Goal: Navigation & Orientation: Find specific page/section

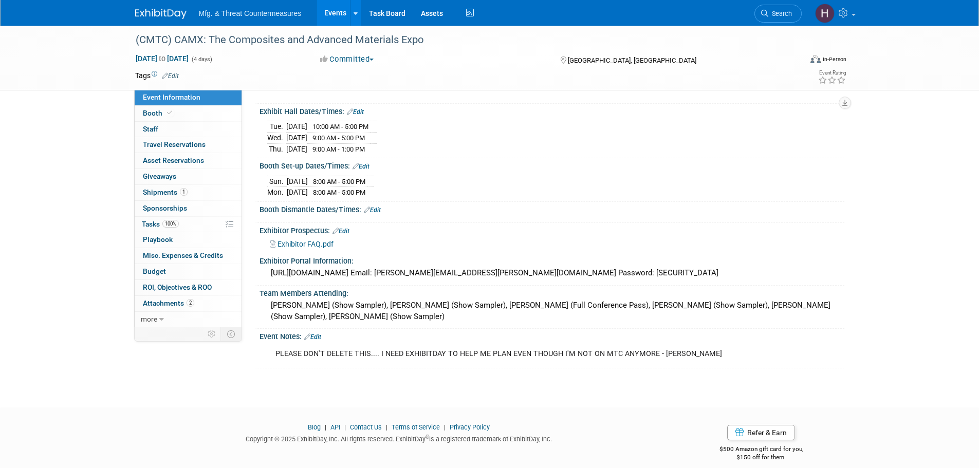
scroll to position [110, 0]
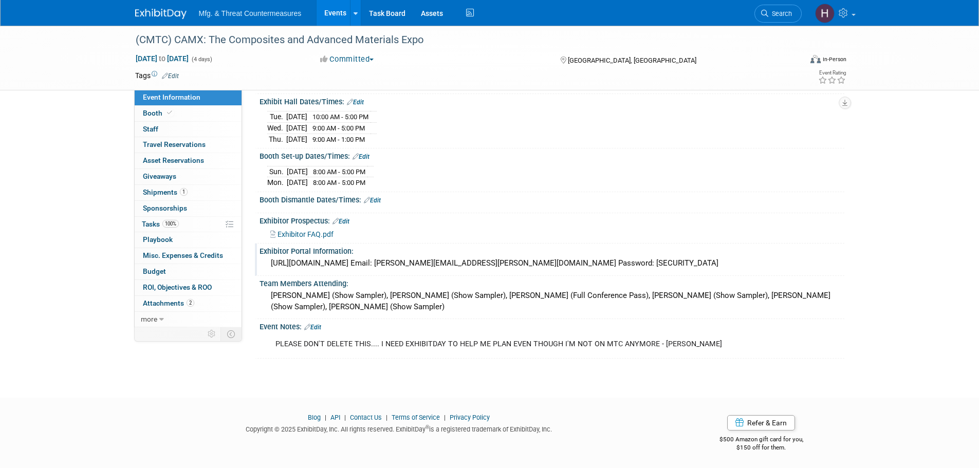
click at [367, 261] on div "https://CAMX2025.exh.mapyourshow.com Email: ryan.frankart@ati.org Password: Man…" at bounding box center [551, 263] width 569 height 16
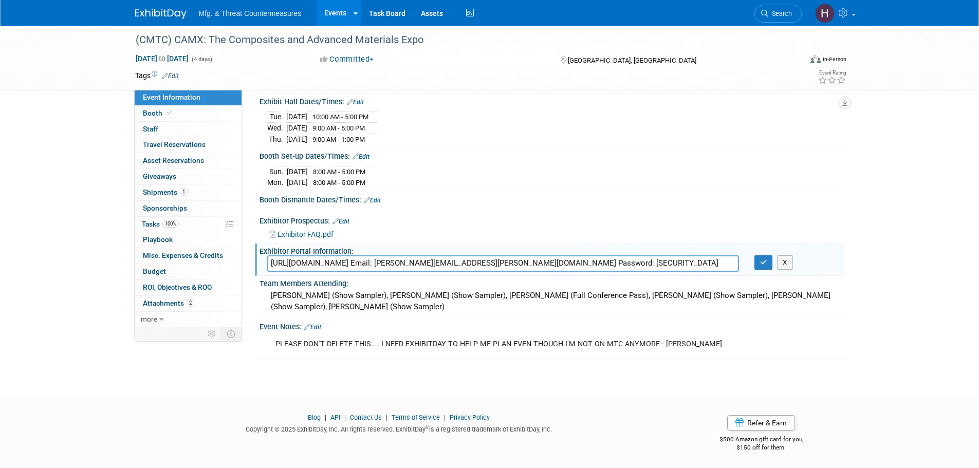
drag, startPoint x: 416, startPoint y: 261, endPoint x: 260, endPoint y: 264, distance: 155.7
click at [260, 264] on div "https://CAMX2025.exh.mapyourshow.com Email: ryan.frankart@ati.org Password: Man…" at bounding box center [502, 263] width 487 height 16
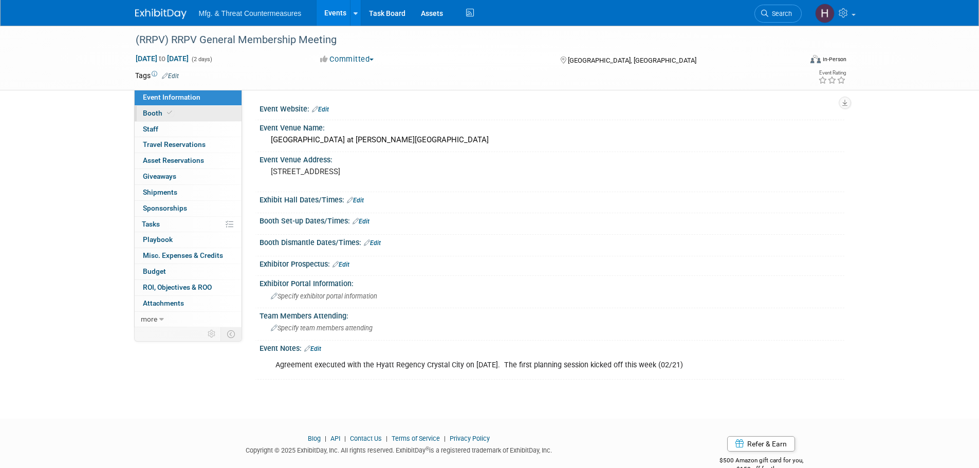
click at [172, 114] on span at bounding box center [169, 113] width 9 height 8
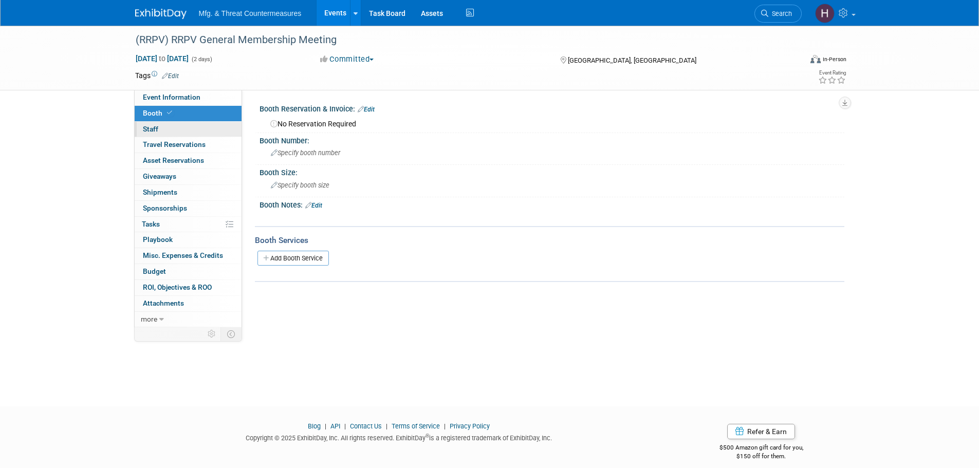
click at [165, 125] on link "0 Staff 0" at bounding box center [188, 129] width 107 height 15
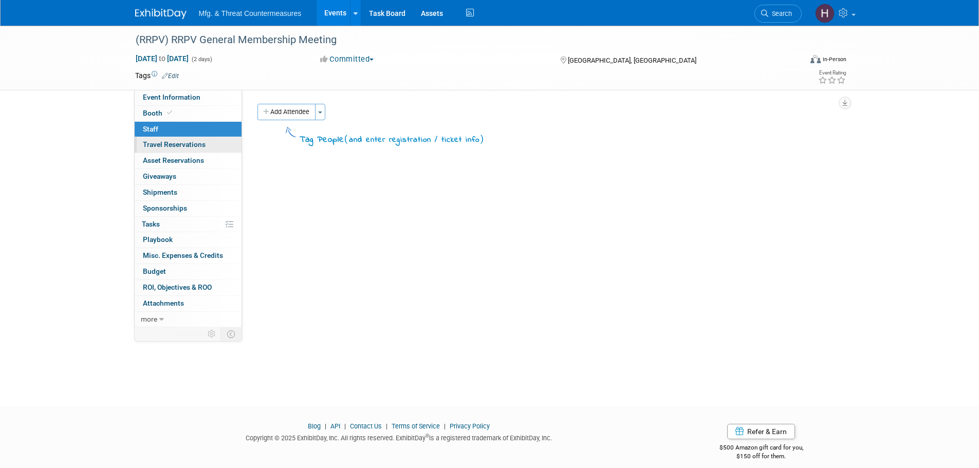
click at [166, 147] on span "Travel Reservations 0" at bounding box center [174, 144] width 63 height 8
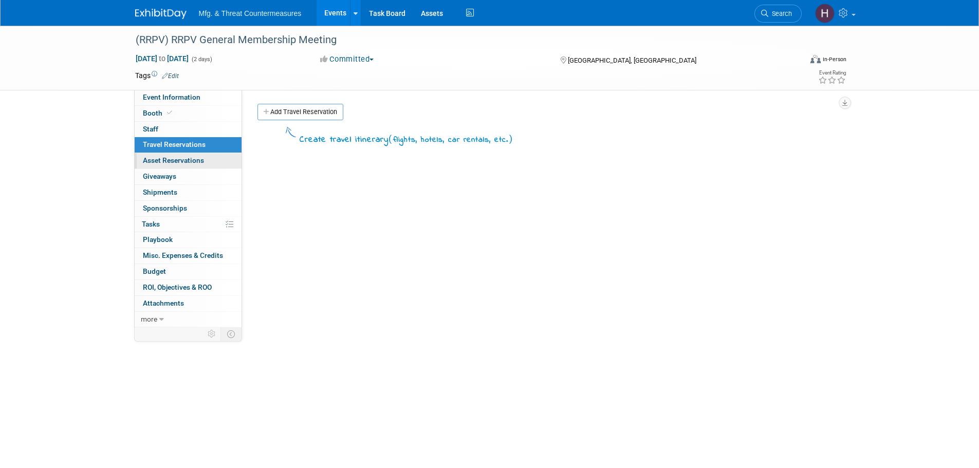
click at [161, 166] on link "0 Asset Reservations 0" at bounding box center [188, 160] width 107 height 15
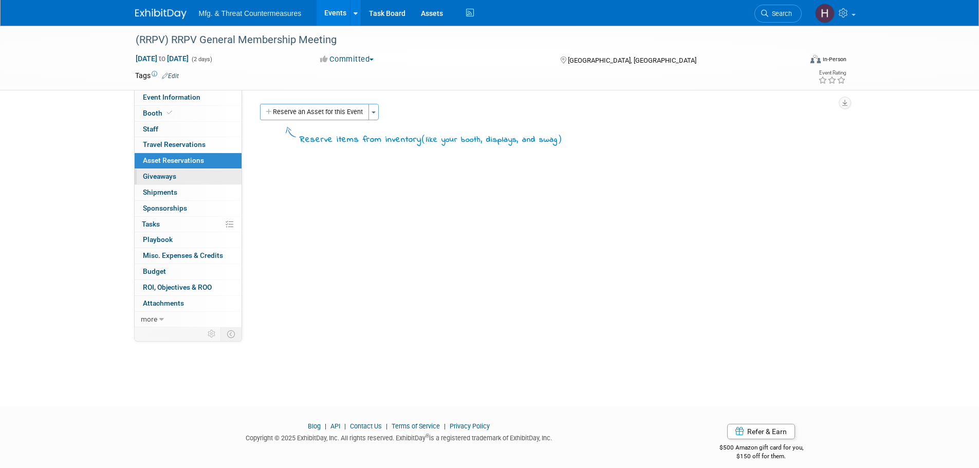
click at [155, 178] on span "Giveaways 0" at bounding box center [159, 176] width 33 height 8
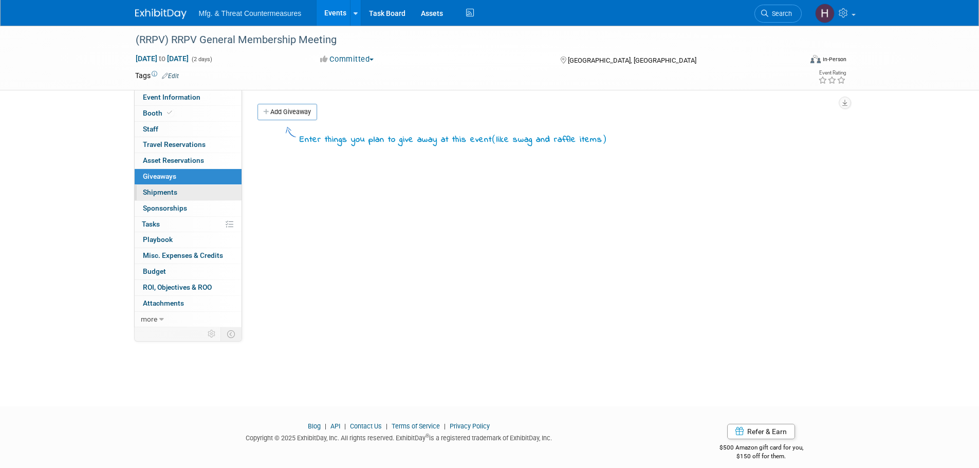
click at [154, 191] on span "Shipments 0" at bounding box center [160, 192] width 34 height 8
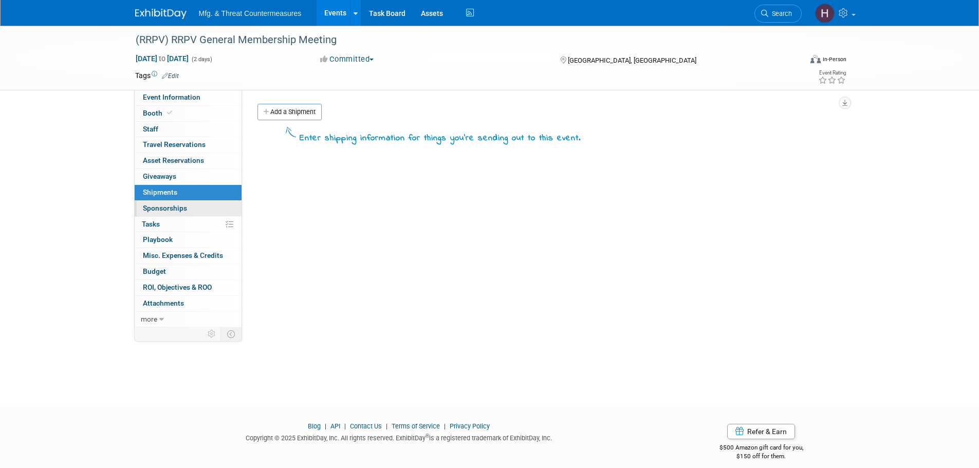
click at [153, 210] on span "Sponsorships 0" at bounding box center [165, 208] width 44 height 8
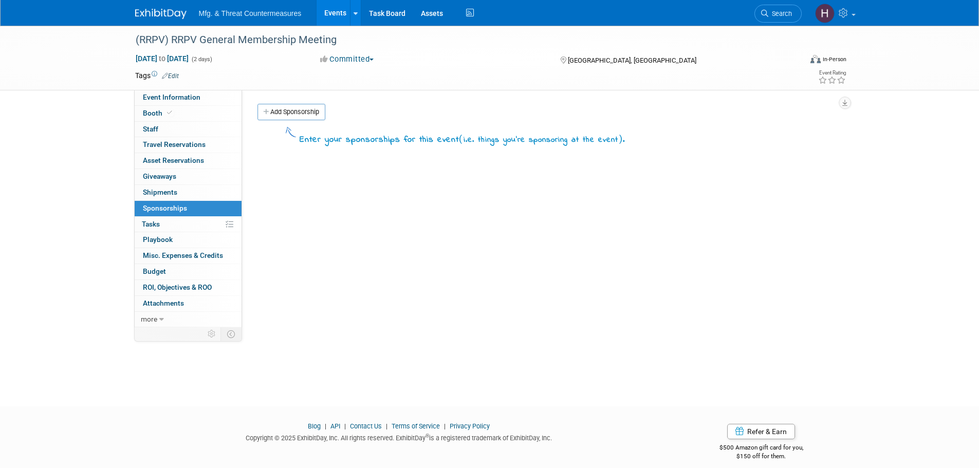
click at [147, 231] on link "0% Tasks 0%" at bounding box center [188, 224] width 107 height 15
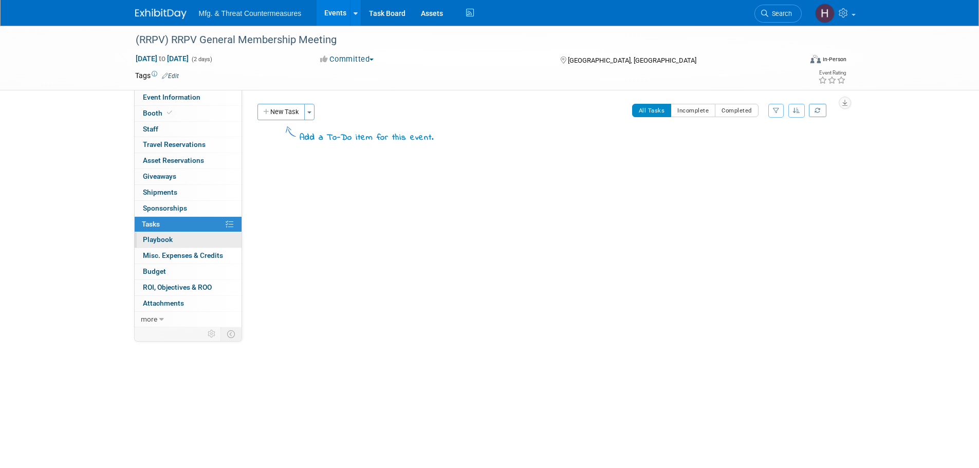
click at [153, 247] on link "0 Playbook 0" at bounding box center [188, 239] width 107 height 15
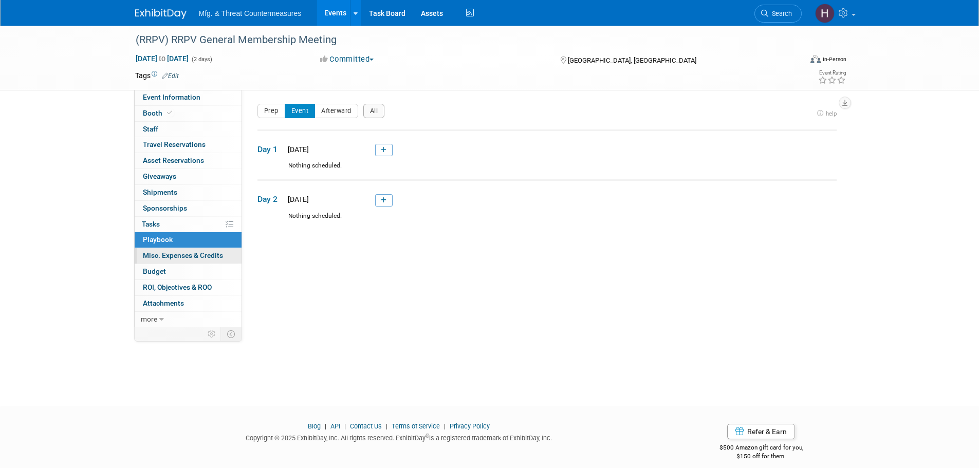
click at [153, 258] on span "Misc. Expenses & Credits 0" at bounding box center [183, 255] width 80 height 8
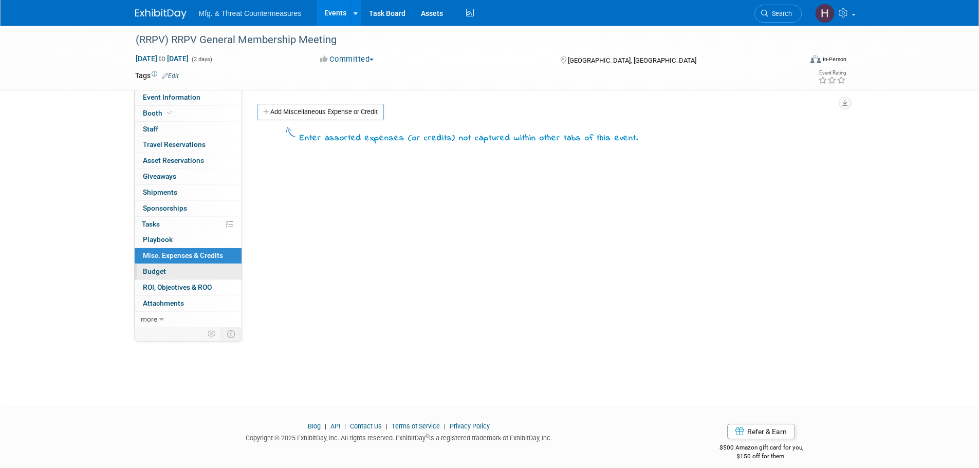
click at [149, 272] on span "Budget" at bounding box center [154, 271] width 23 height 8
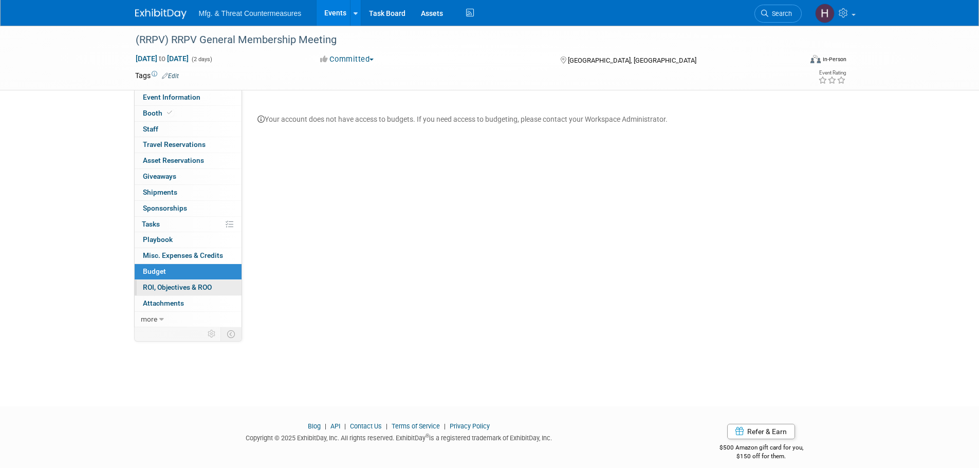
click at [151, 287] on span "ROI, Objectives & ROO 0" at bounding box center [177, 287] width 69 height 8
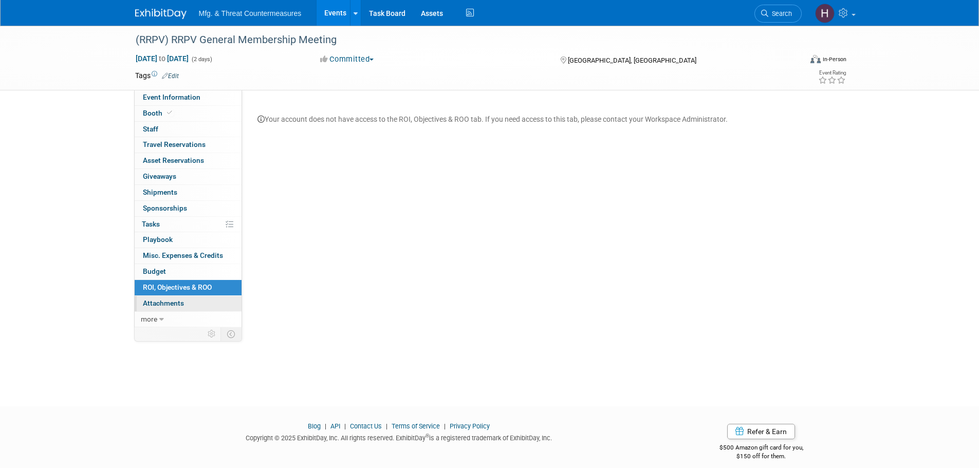
click at [150, 304] on span "Attachments 0" at bounding box center [163, 303] width 41 height 8
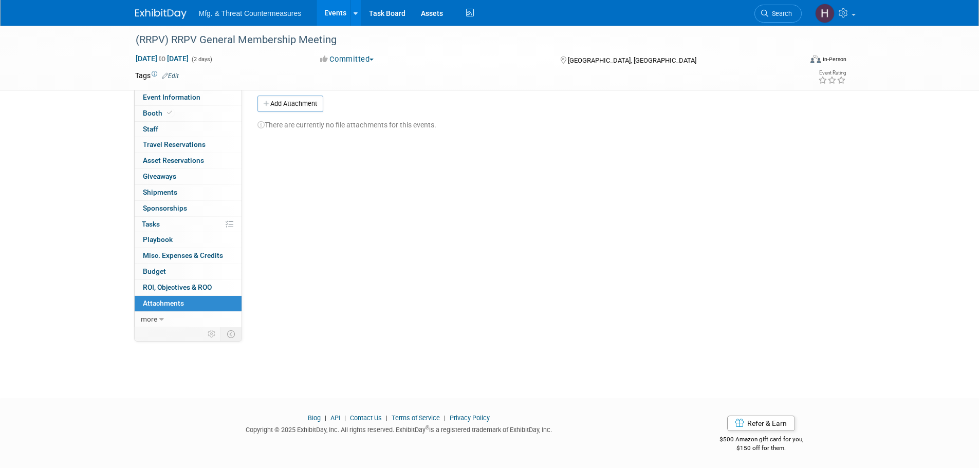
scroll to position [10, 0]
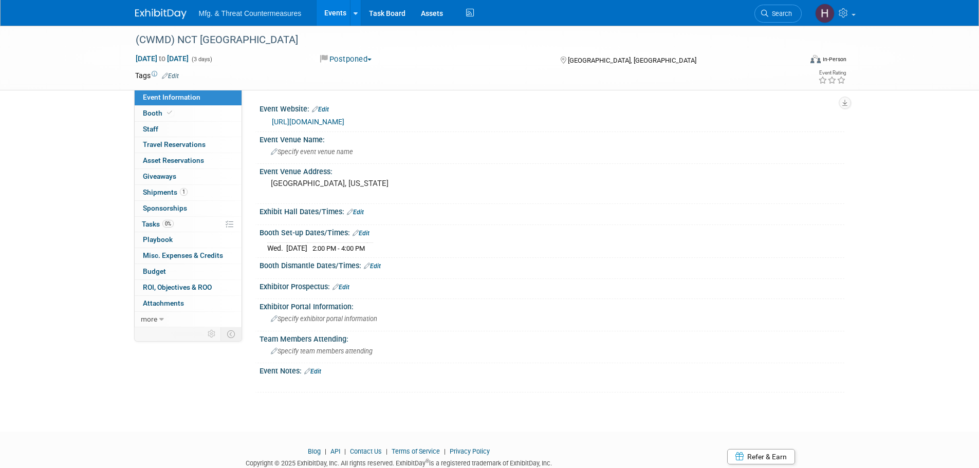
click at [332, 122] on link "https://nct-events.com/nct-usa" at bounding box center [308, 122] width 72 height 8
click at [184, 116] on link "Booth" at bounding box center [188, 113] width 107 height 15
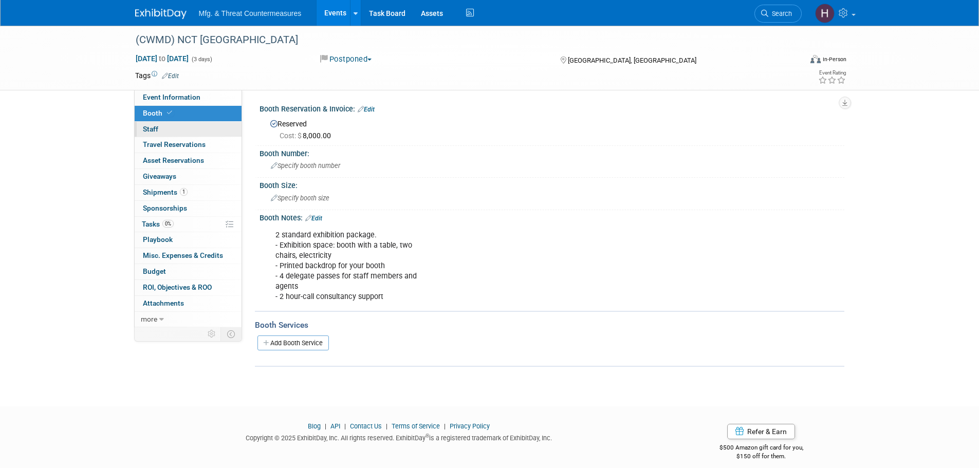
click at [171, 128] on link "0 Staff 0" at bounding box center [188, 129] width 107 height 15
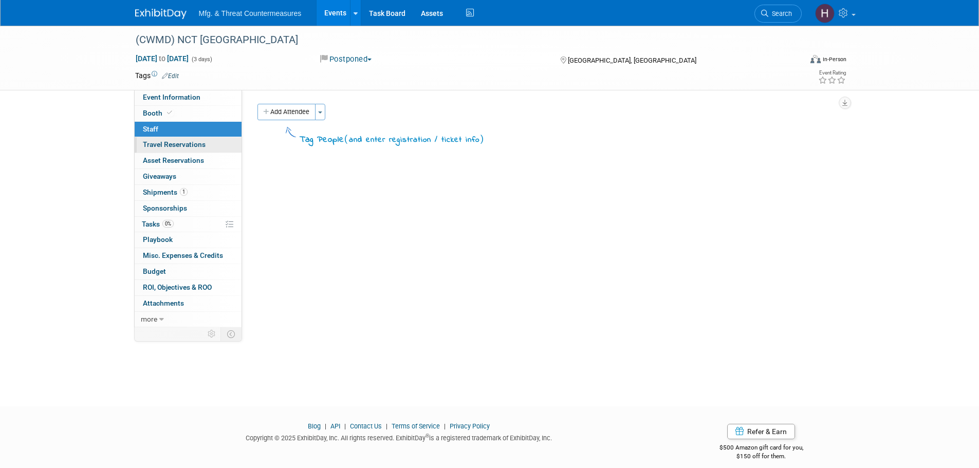
click at [168, 140] on link "0 Travel Reservations 0" at bounding box center [188, 144] width 107 height 15
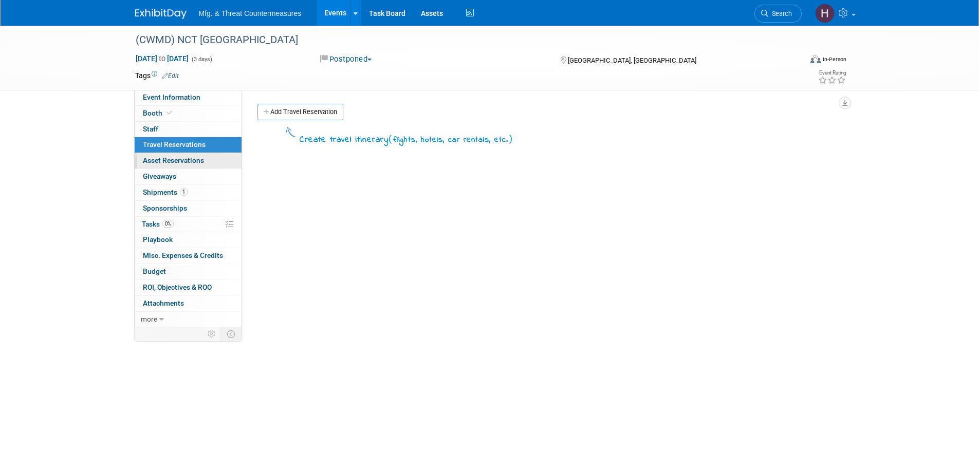
click at [163, 161] on span "Asset Reservations 0" at bounding box center [173, 160] width 61 height 8
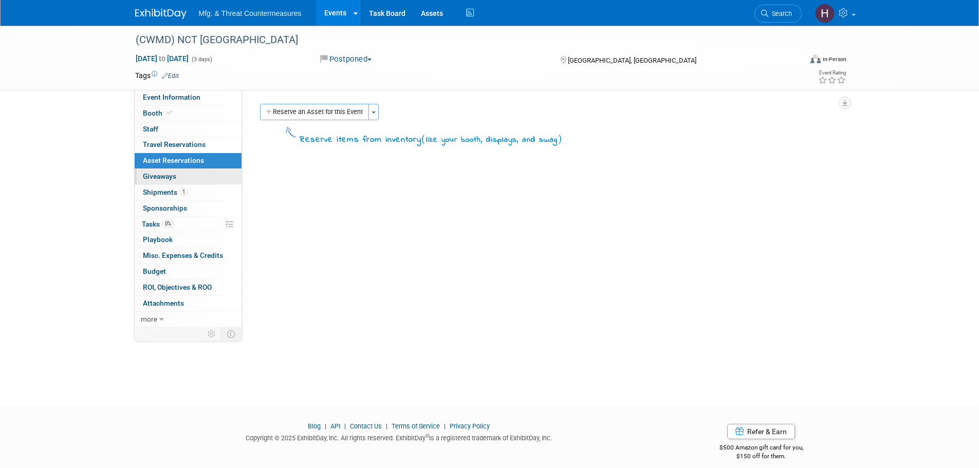
click at [158, 177] on span "Giveaways 0" at bounding box center [159, 176] width 33 height 8
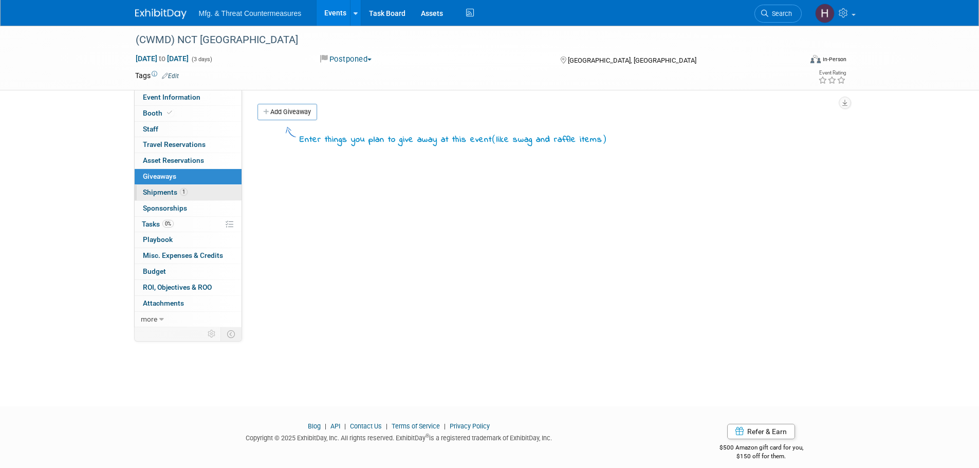
click at [153, 198] on link "1 Shipments 1" at bounding box center [188, 192] width 107 height 15
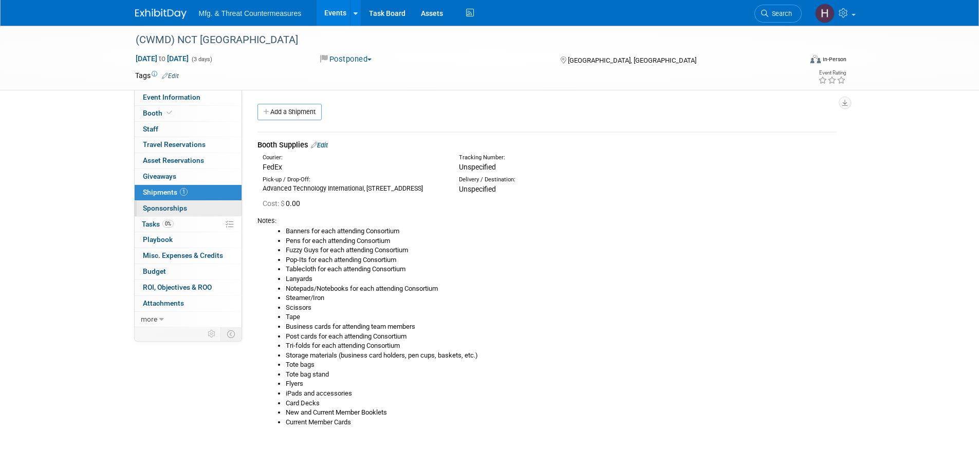
click at [153, 213] on link "0 Sponsorships 0" at bounding box center [188, 208] width 107 height 15
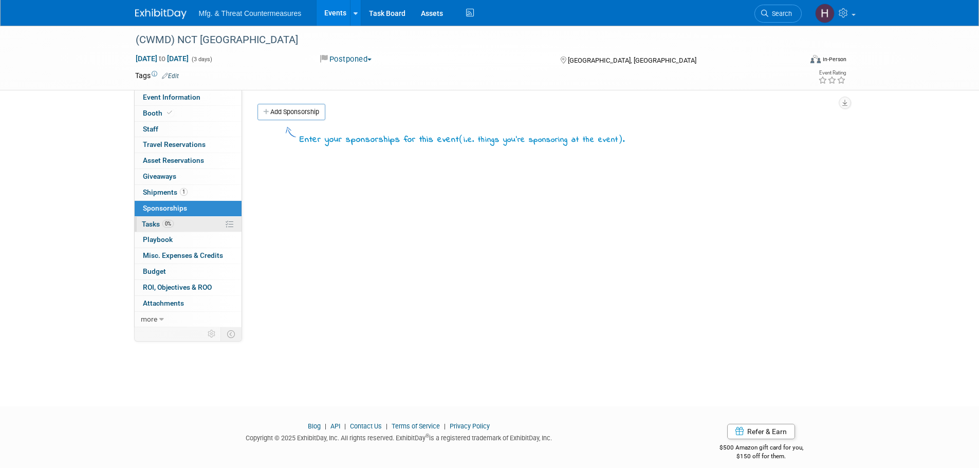
click at [152, 231] on link "0% Tasks 0%" at bounding box center [188, 224] width 107 height 15
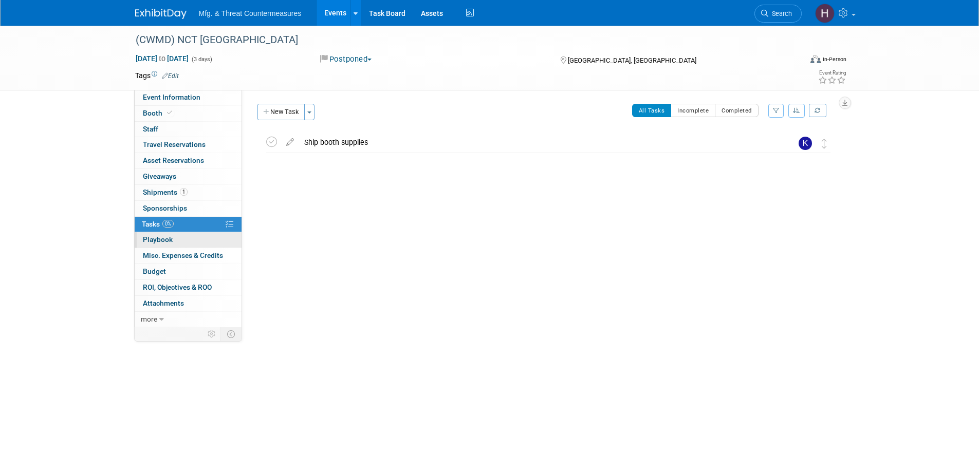
click at [151, 241] on span "Playbook 0" at bounding box center [158, 239] width 30 height 8
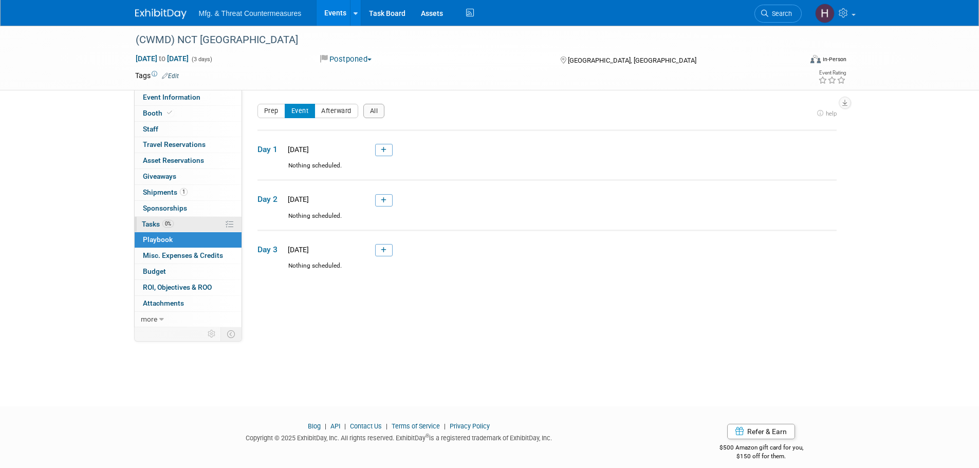
click at [162, 222] on span "Tasks 0%" at bounding box center [158, 224] width 32 height 8
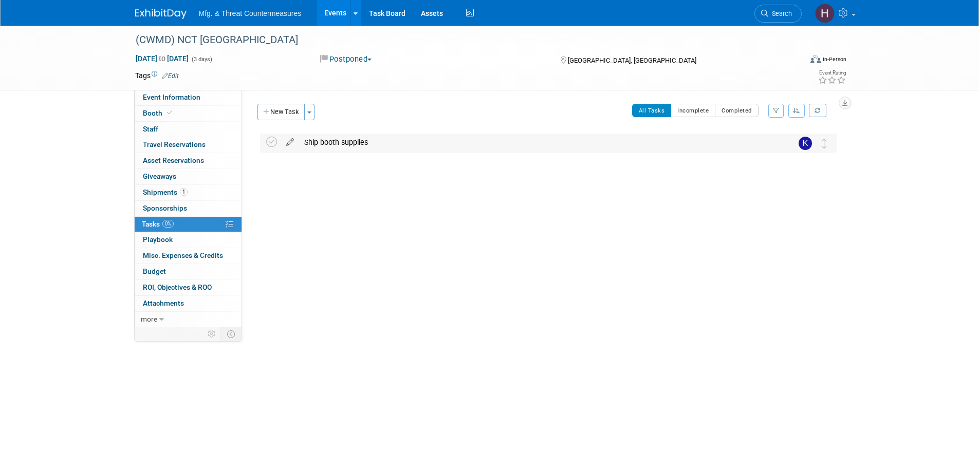
click at [285, 142] on icon at bounding box center [290, 140] width 18 height 13
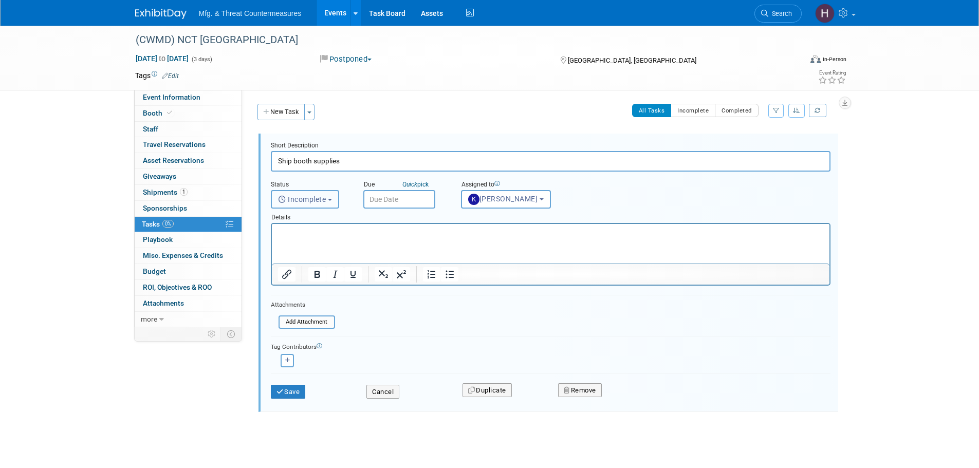
click at [329, 204] on button "Incomplete" at bounding box center [305, 199] width 68 height 18
click at [380, 392] on button "Cancel" at bounding box center [382, 392] width 33 height 14
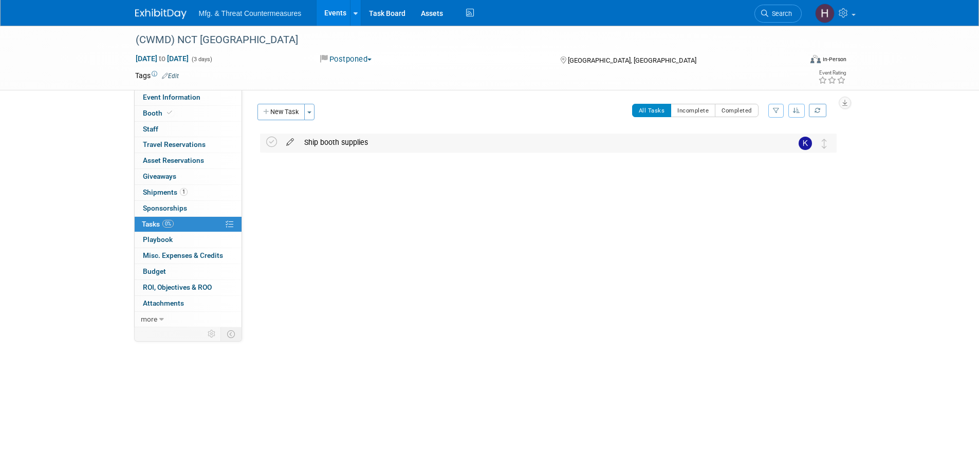
click at [294, 144] on icon at bounding box center [290, 140] width 18 height 13
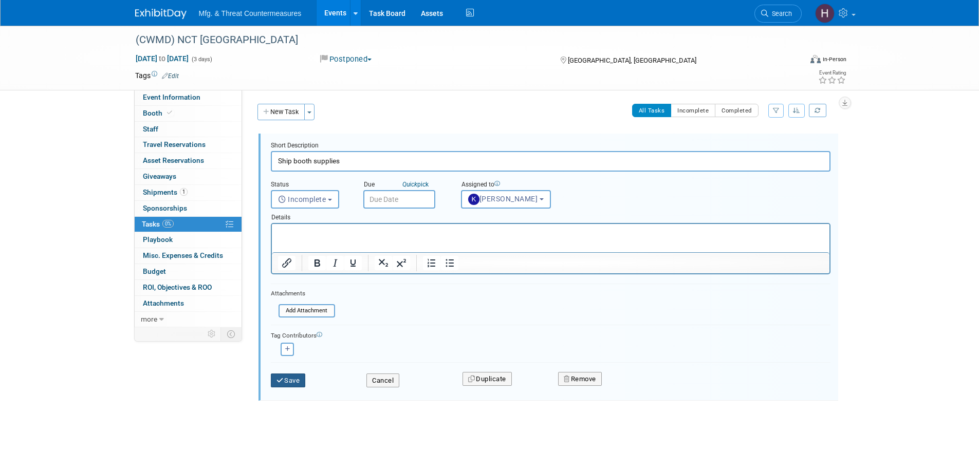
click at [294, 379] on button "Save" at bounding box center [288, 380] width 35 height 14
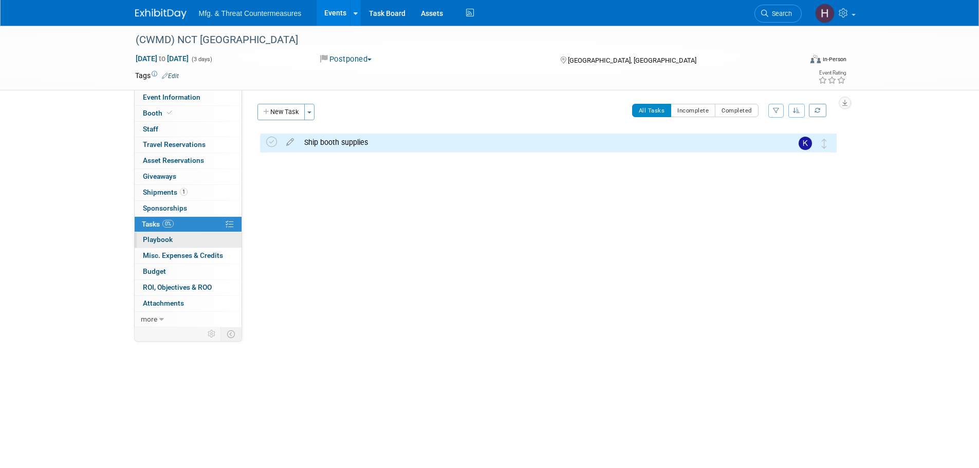
click at [170, 244] on link "0 Playbook 0" at bounding box center [188, 239] width 107 height 15
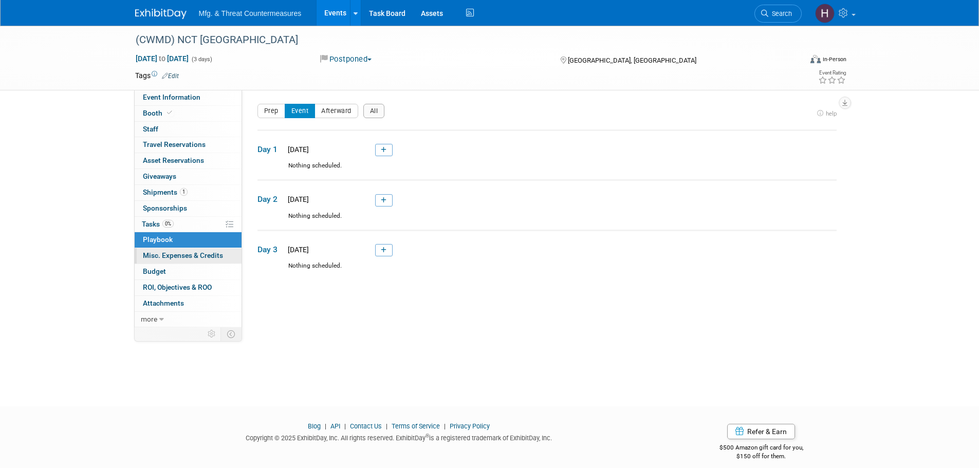
click at [167, 252] on span "Misc. Expenses & Credits 0" at bounding box center [183, 255] width 80 height 8
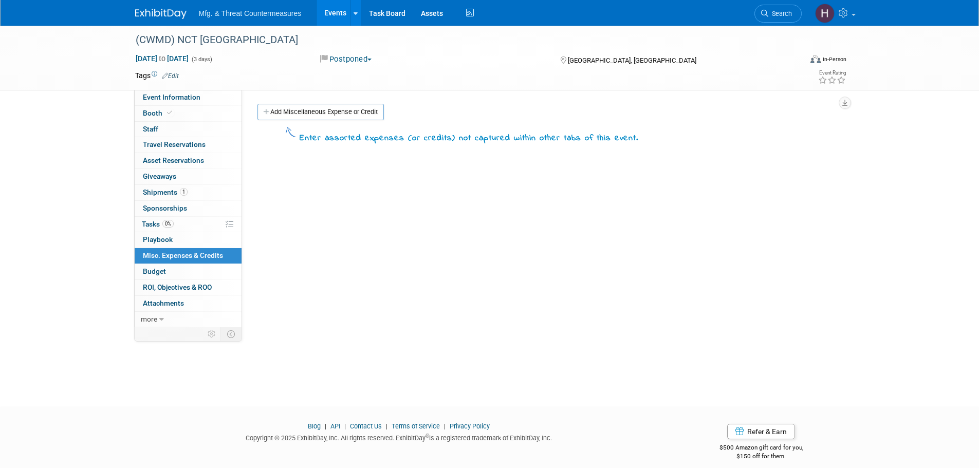
click at [166, 274] on link "Budget" at bounding box center [188, 271] width 107 height 15
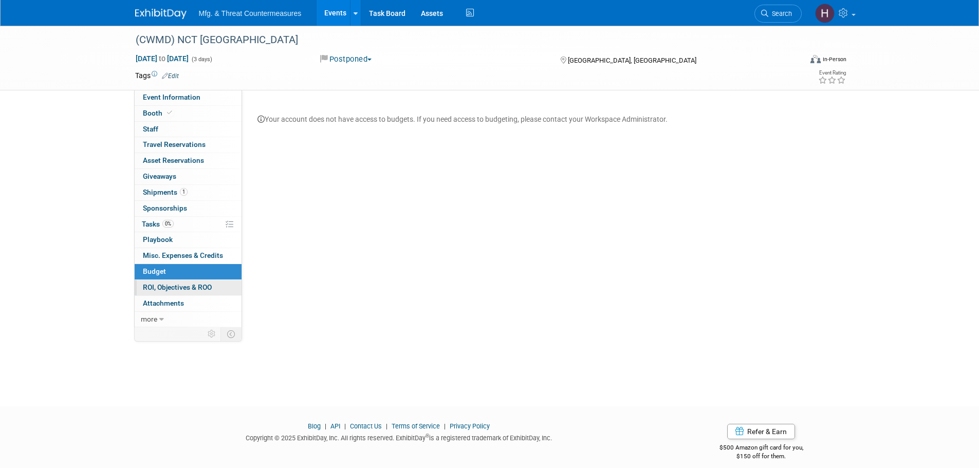
click at [164, 294] on link "0 ROI, Objectives & ROO 0" at bounding box center [188, 287] width 107 height 15
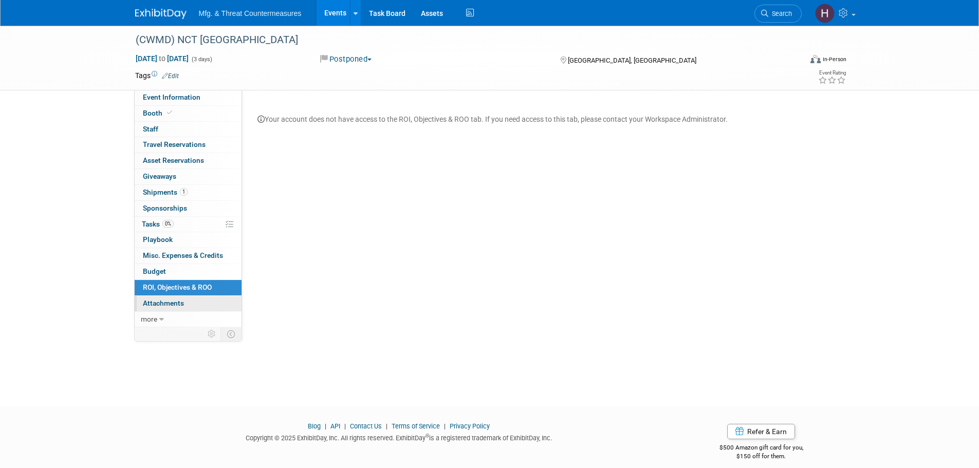
click at [164, 306] on span "Attachments 0" at bounding box center [163, 303] width 41 height 8
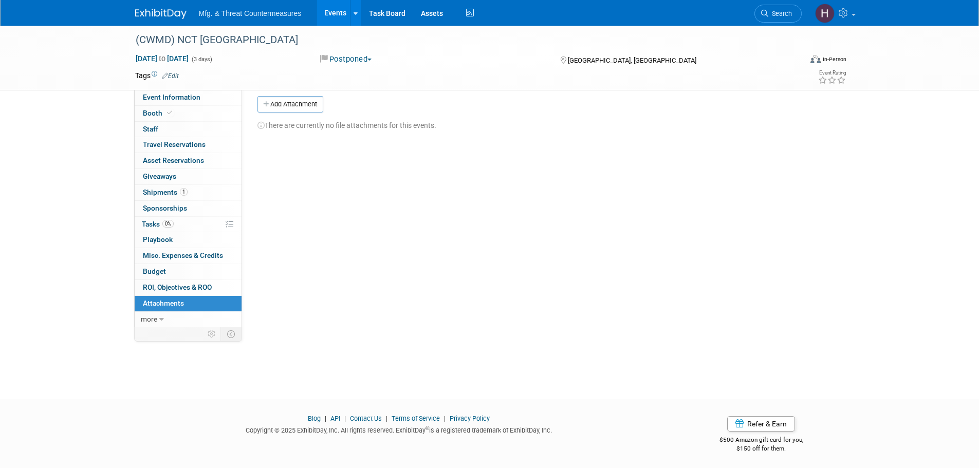
scroll to position [10, 0]
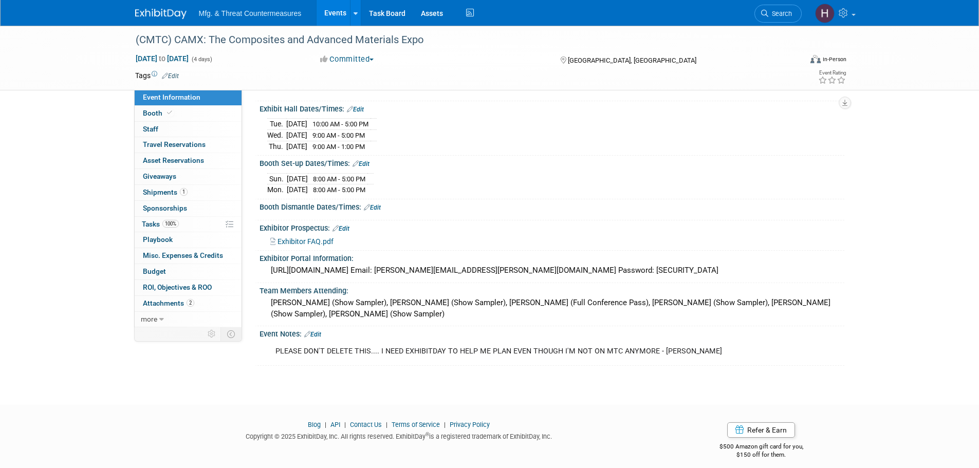
scroll to position [110, 0]
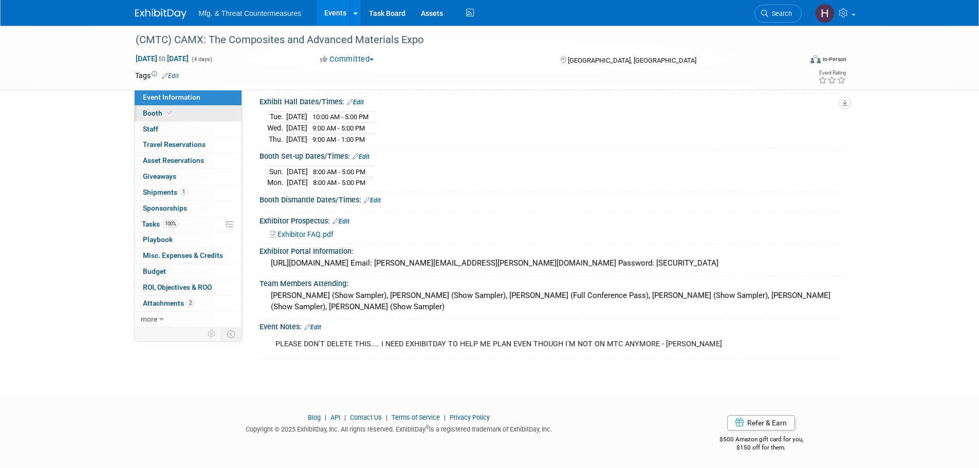
click at [173, 114] on link "Booth" at bounding box center [188, 113] width 107 height 15
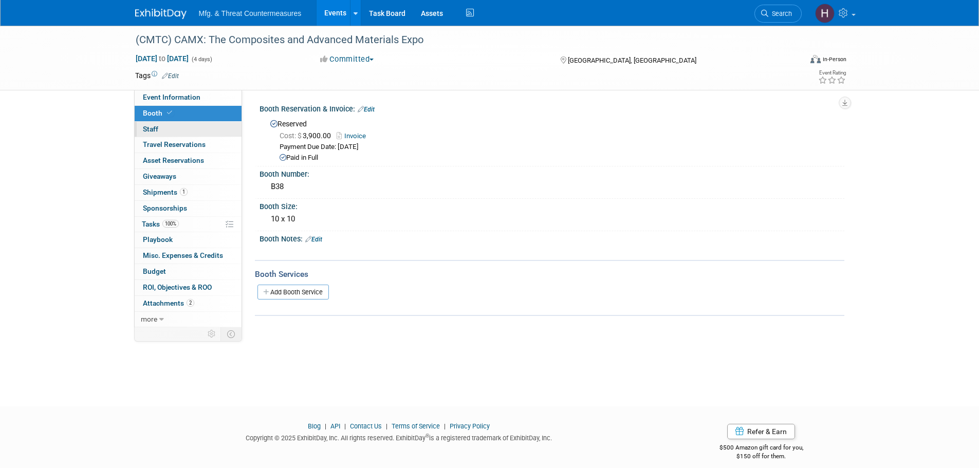
click at [161, 125] on link "0 Staff 0" at bounding box center [188, 129] width 107 height 15
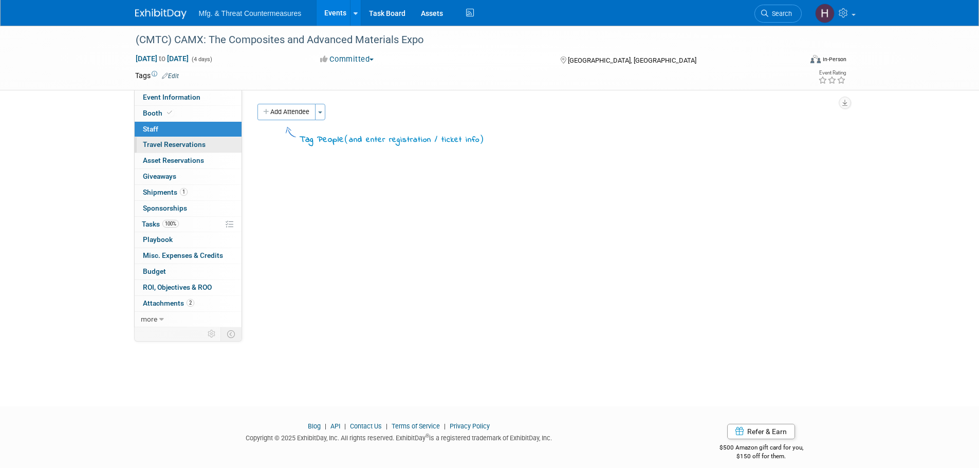
click at [163, 145] on span "Travel Reservations 0" at bounding box center [174, 144] width 63 height 8
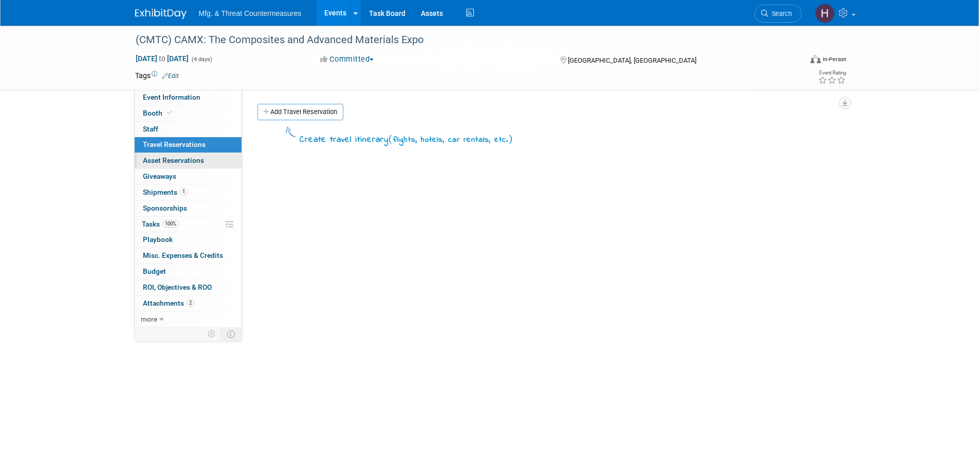
click at [160, 164] on span "Asset Reservations 0" at bounding box center [173, 160] width 61 height 8
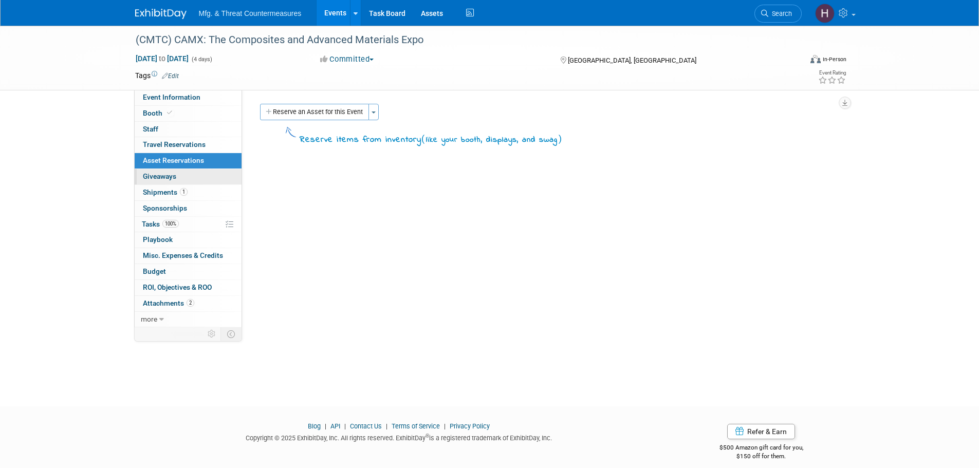
click at [163, 179] on span "Giveaways 0" at bounding box center [159, 176] width 33 height 8
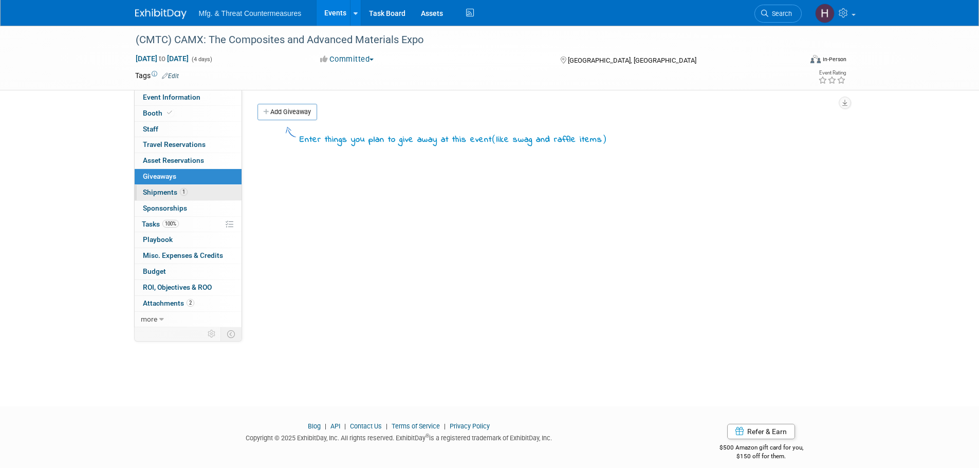
click at [158, 197] on link "1 Shipments 1" at bounding box center [188, 192] width 107 height 15
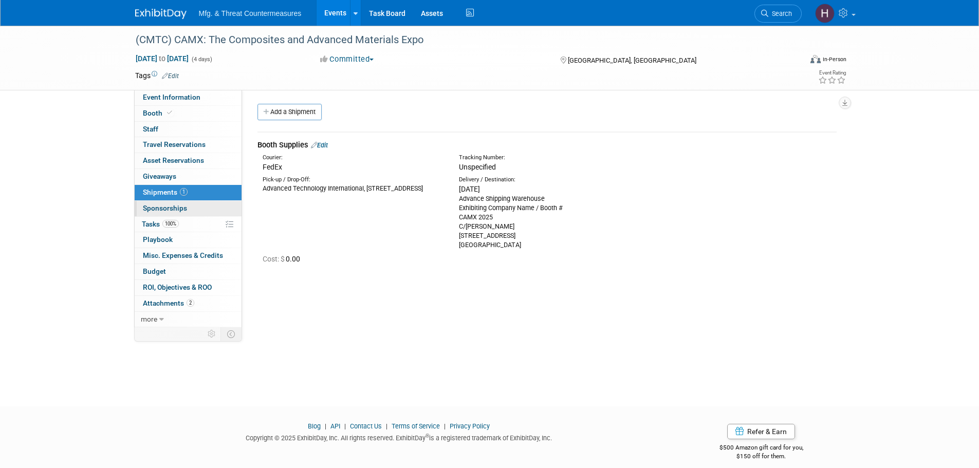
click at [157, 206] on span "Sponsorships 0" at bounding box center [165, 208] width 44 height 8
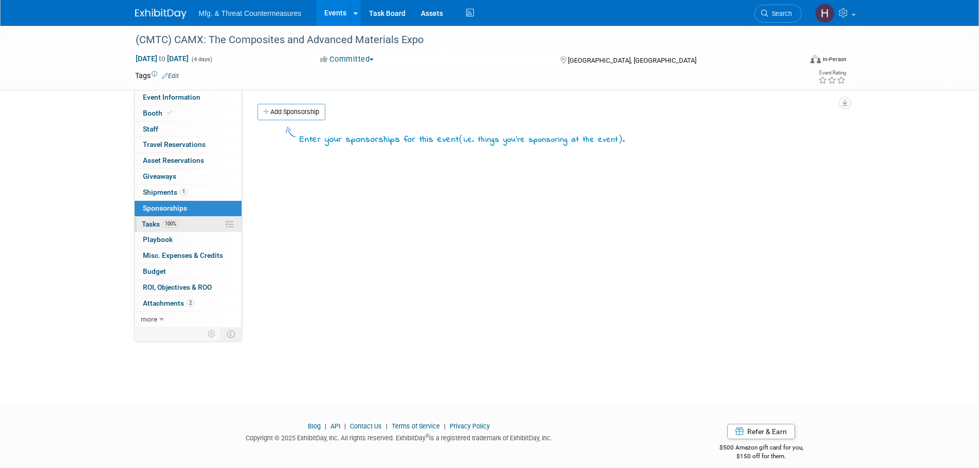
click at [153, 222] on span "Tasks 100%" at bounding box center [160, 224] width 37 height 8
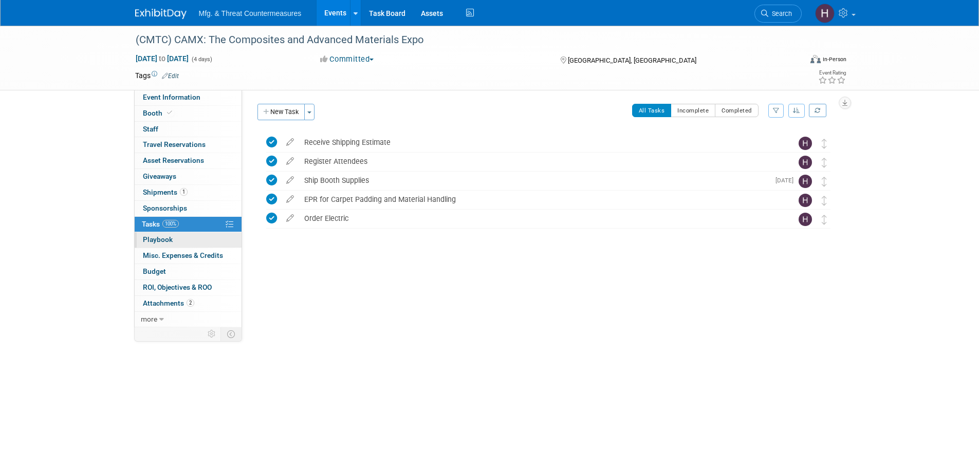
click at [174, 240] on link "0 Playbook 0" at bounding box center [188, 239] width 107 height 15
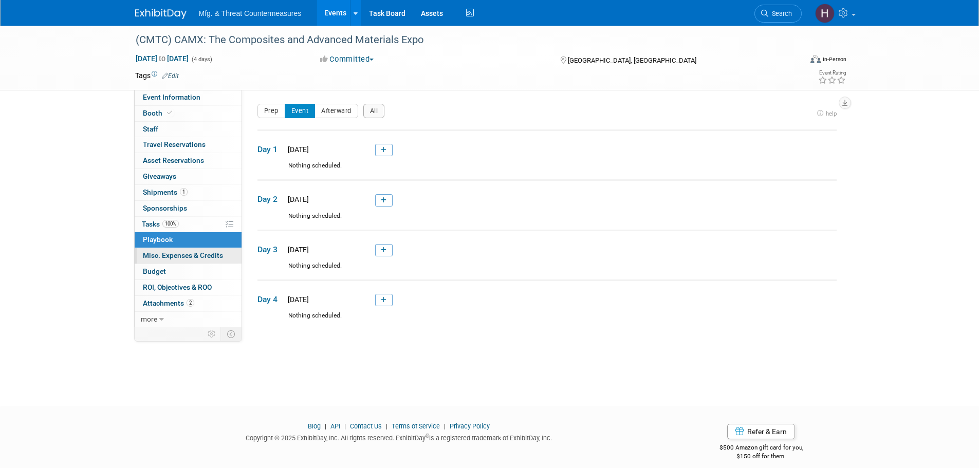
click at [175, 251] on span "Misc. Expenses & Credits 0" at bounding box center [183, 255] width 80 height 8
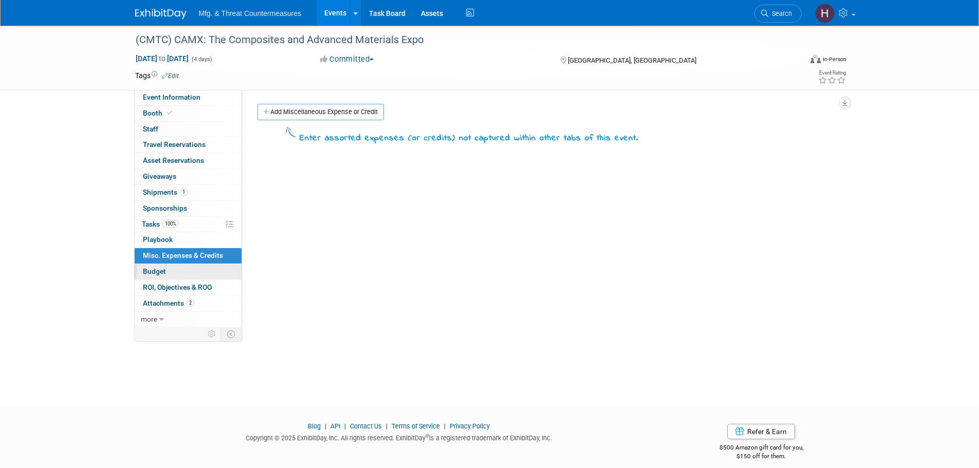
click at [173, 274] on link "Budget" at bounding box center [188, 271] width 107 height 15
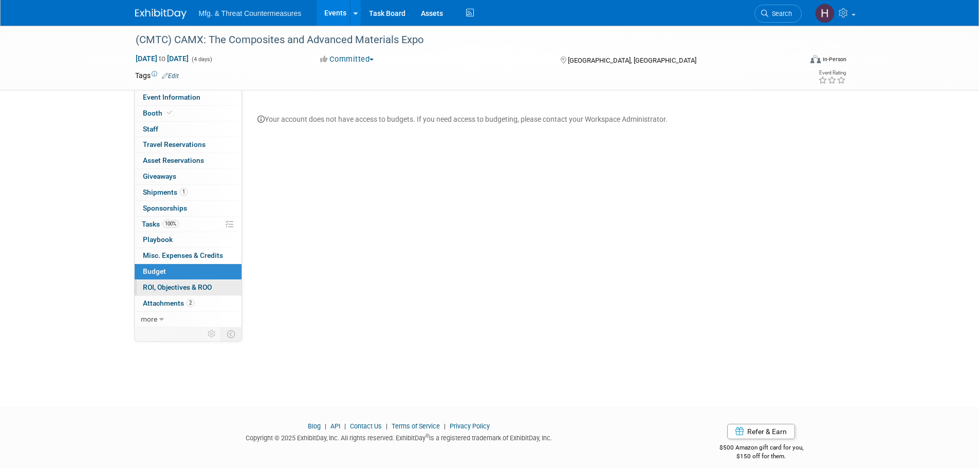
click at [170, 288] on span "ROI, Objectives & ROO 0" at bounding box center [177, 287] width 69 height 8
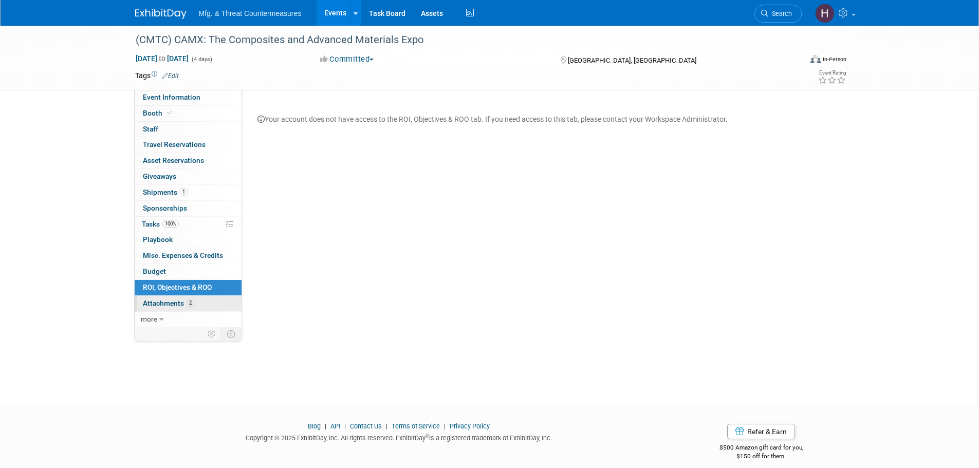
click at [170, 307] on span "Attachments 2" at bounding box center [168, 303] width 51 height 8
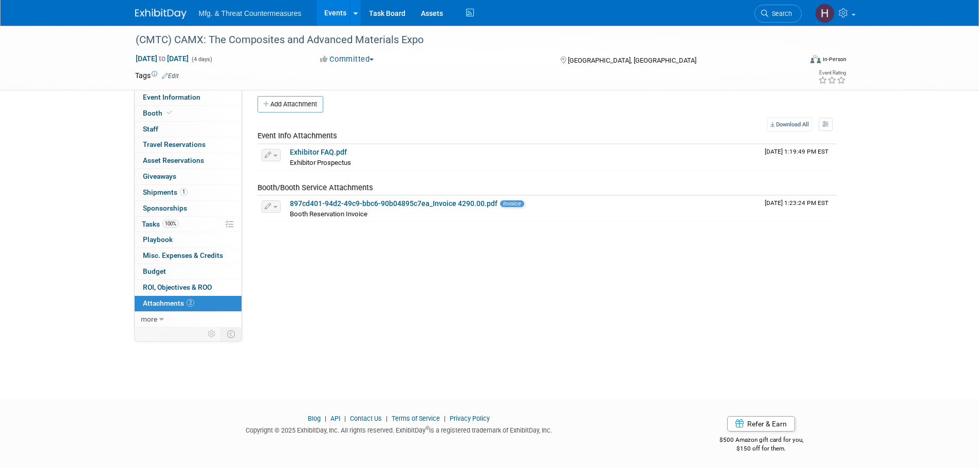
scroll to position [10, 0]
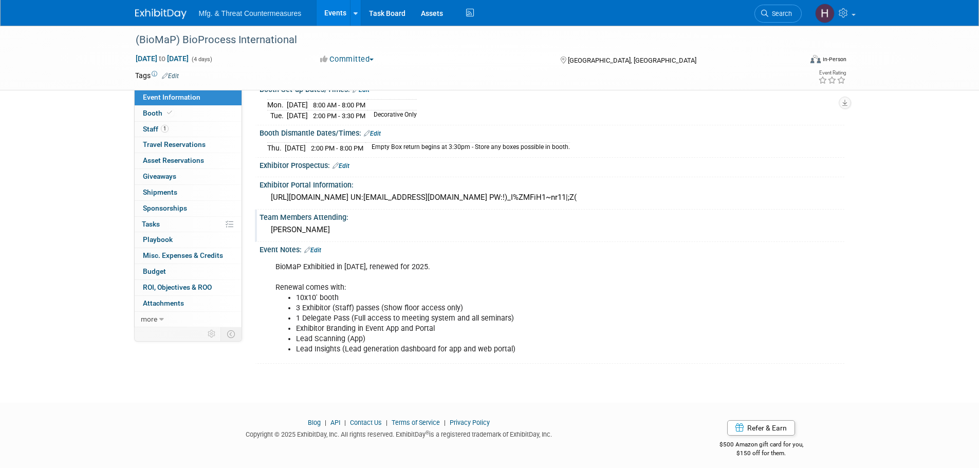
scroll to position [182, 0]
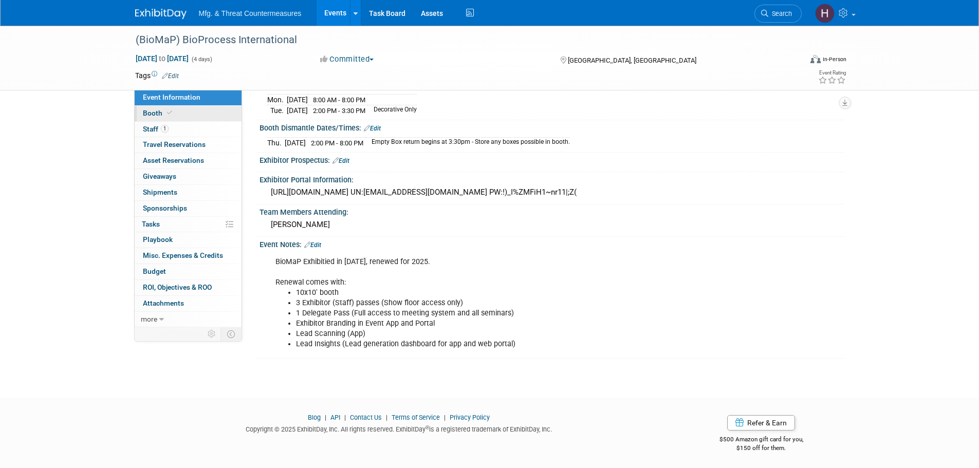
click at [152, 109] on span "Booth" at bounding box center [158, 113] width 31 height 8
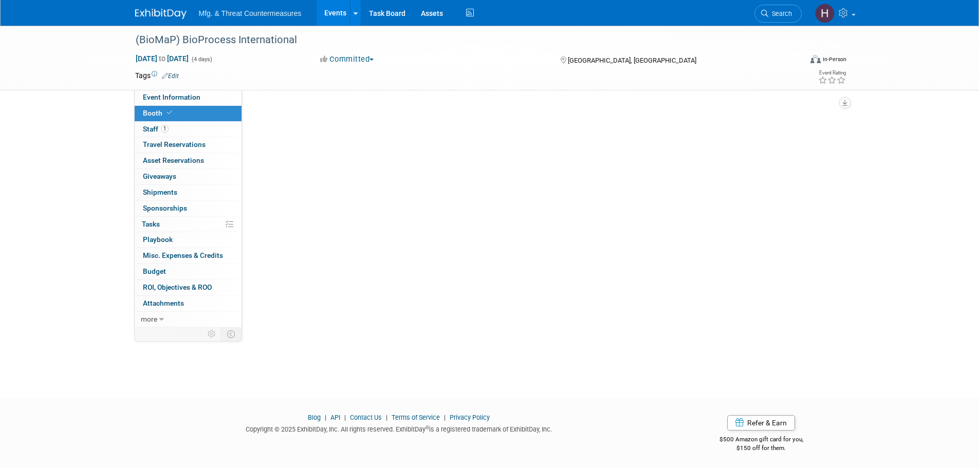
scroll to position [0, 0]
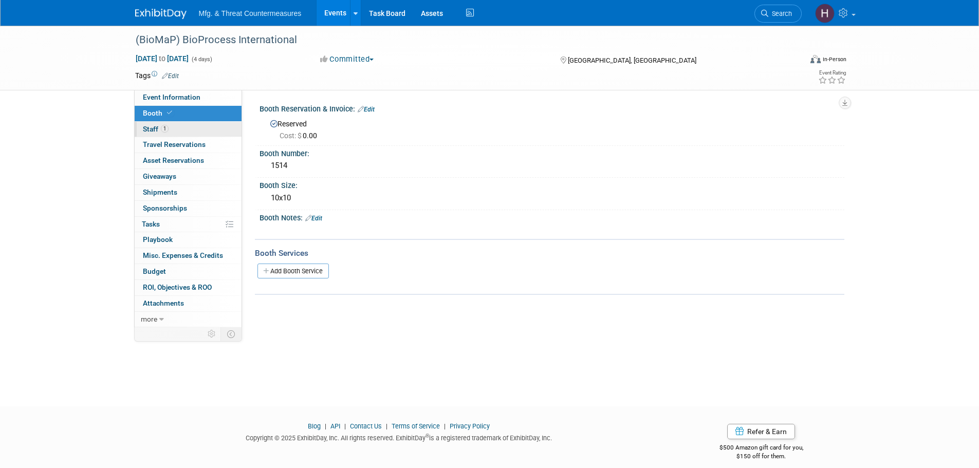
click at [155, 122] on link "1 Staff 1" at bounding box center [188, 129] width 107 height 15
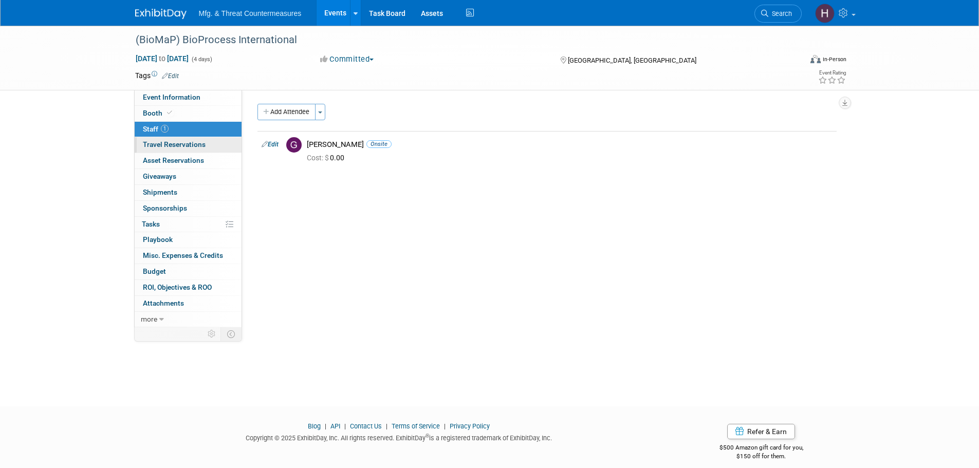
click at [160, 145] on span "Travel Reservations 0" at bounding box center [174, 144] width 63 height 8
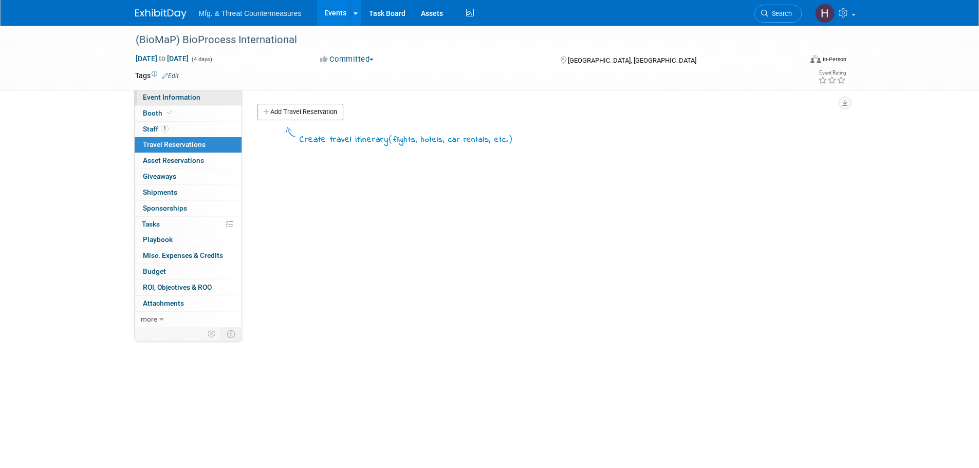
click at [167, 100] on span "Event Information" at bounding box center [172, 97] width 58 height 8
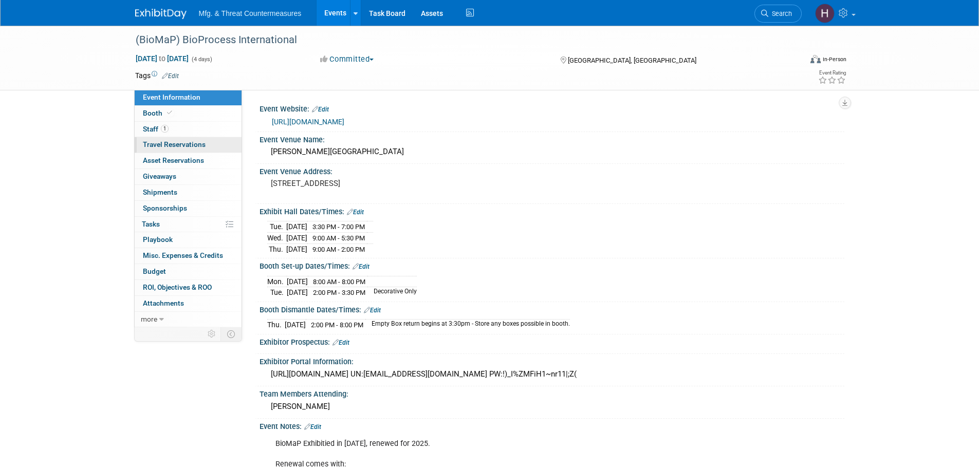
click at [161, 147] on span "Travel Reservations 0" at bounding box center [174, 144] width 63 height 8
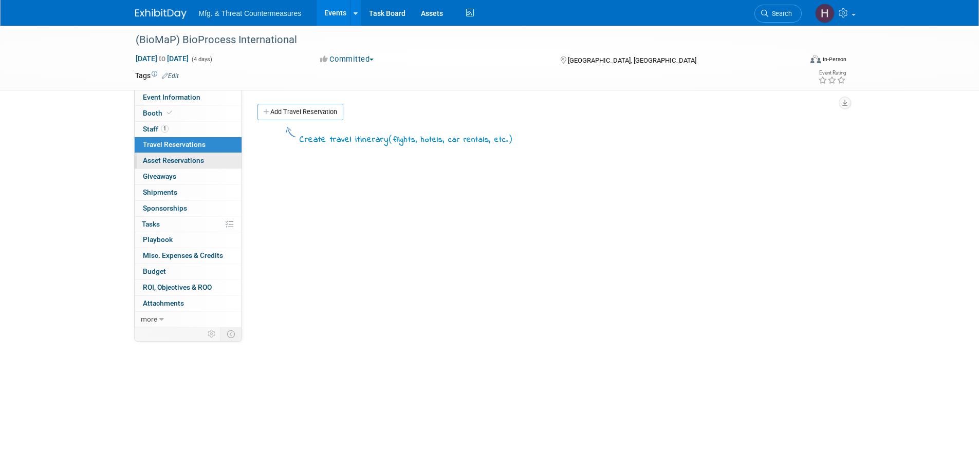
click at [160, 163] on span "Asset Reservations 0" at bounding box center [173, 160] width 61 height 8
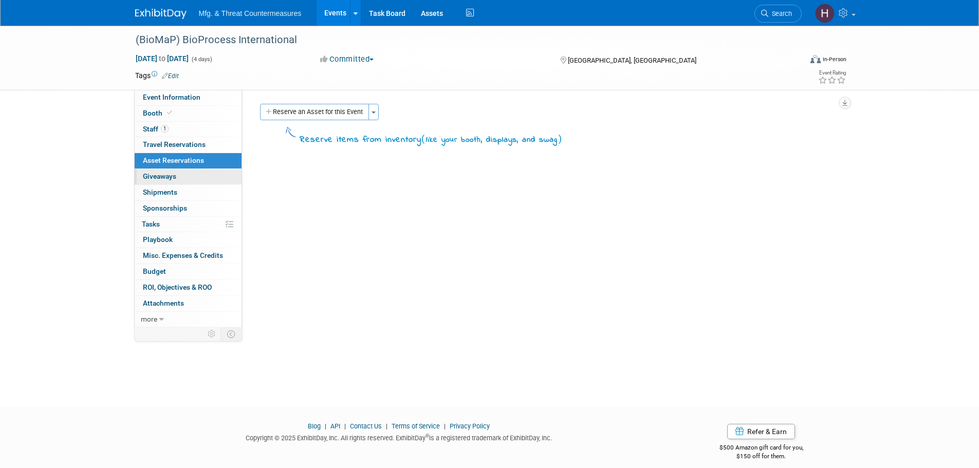
click at [156, 172] on span "Giveaways 0" at bounding box center [159, 176] width 33 height 8
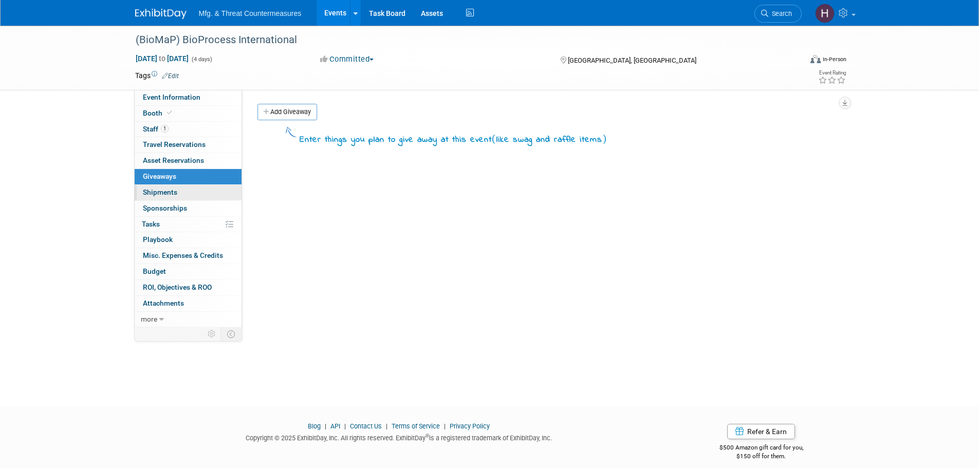
click at [153, 192] on span "Shipments 0" at bounding box center [160, 192] width 34 height 8
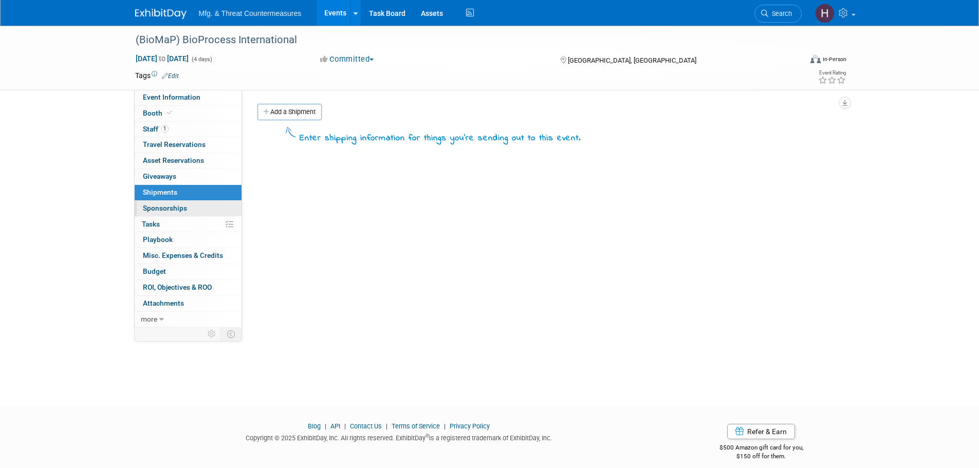
click at [151, 205] on span "Sponsorships 0" at bounding box center [165, 208] width 44 height 8
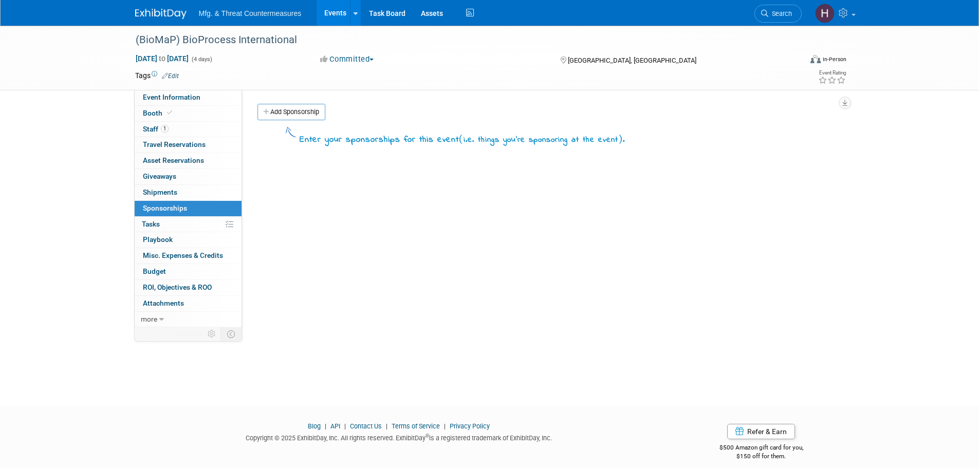
click at [149, 225] on span "Tasks 0%" at bounding box center [151, 224] width 18 height 8
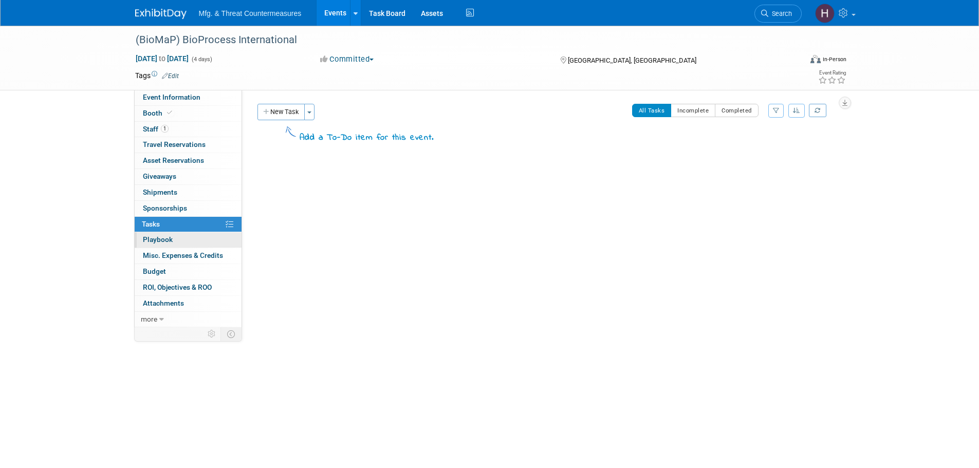
click at [152, 244] on link "0 Playbook 0" at bounding box center [188, 239] width 107 height 15
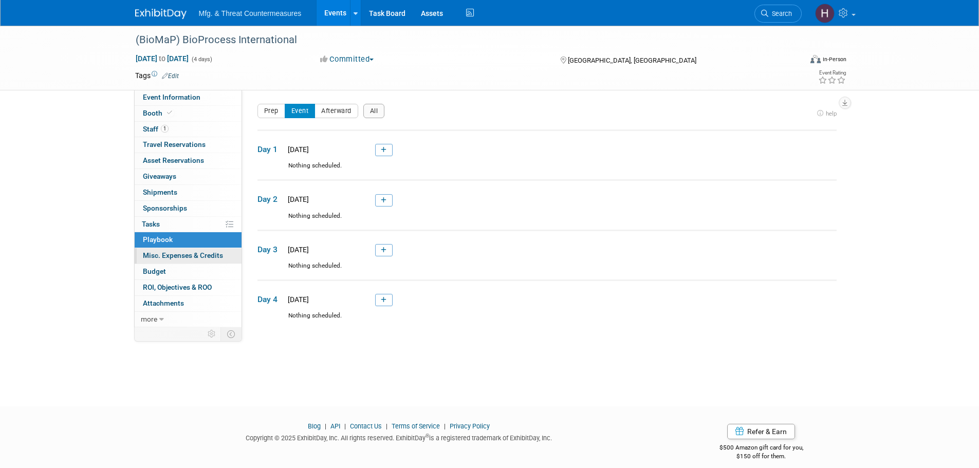
click at [151, 253] on span "Misc. Expenses & Credits 0" at bounding box center [183, 255] width 80 height 8
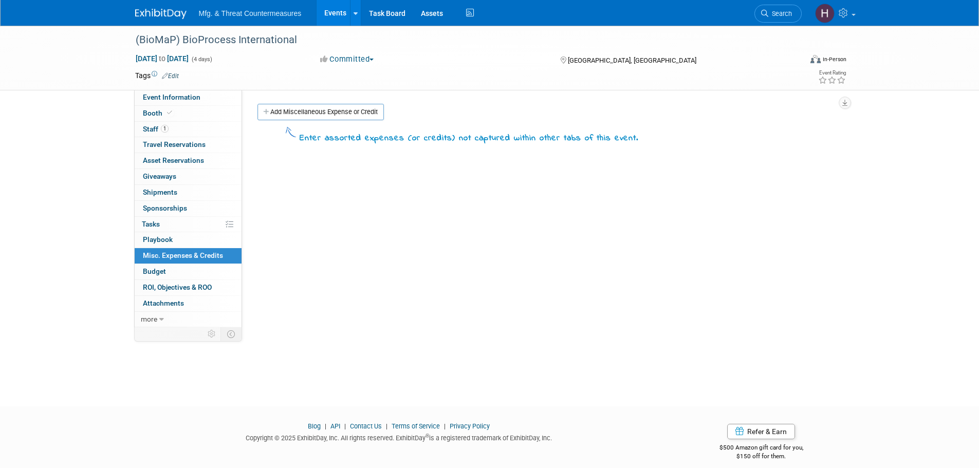
click at [155, 277] on link "Budget" at bounding box center [188, 271] width 107 height 15
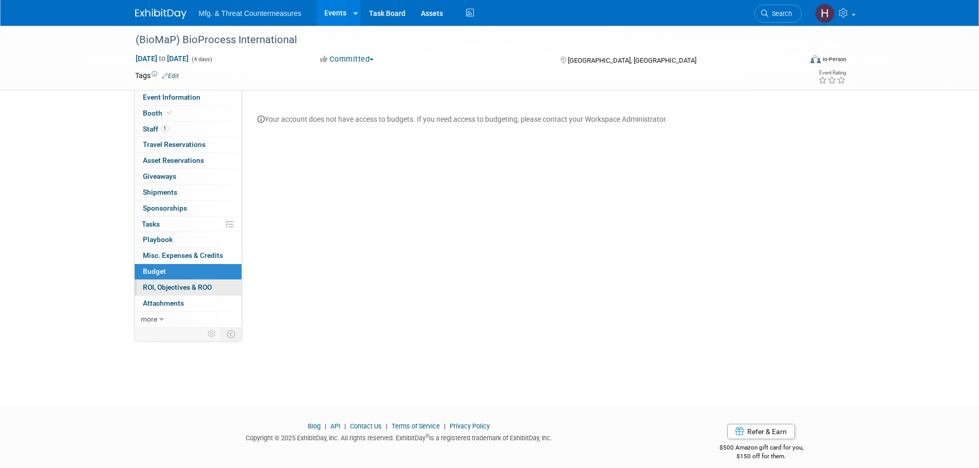
click at [155, 288] on span "ROI, Objectives & ROO 0" at bounding box center [177, 287] width 69 height 8
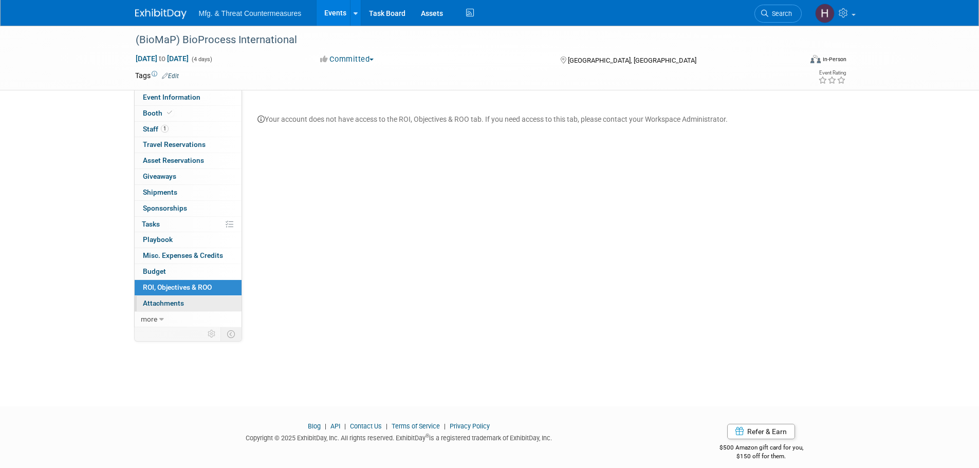
click at [158, 305] on span "Attachments 0" at bounding box center [163, 303] width 41 height 8
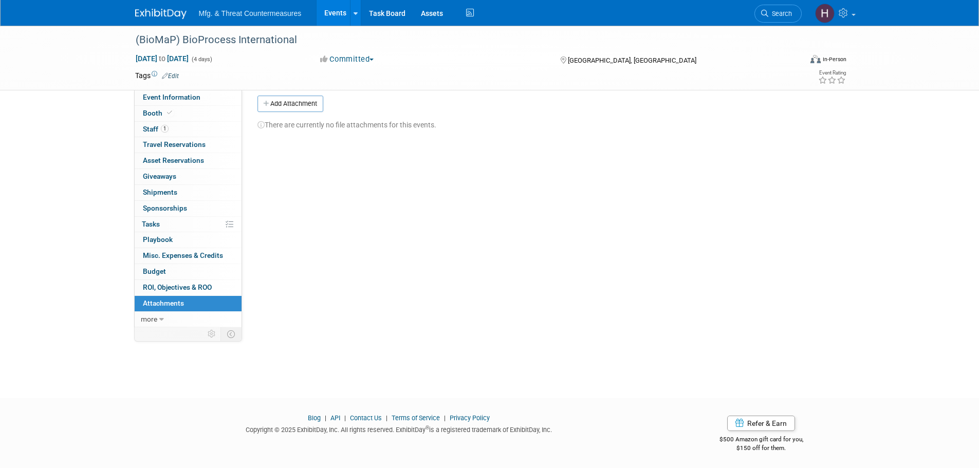
scroll to position [10, 0]
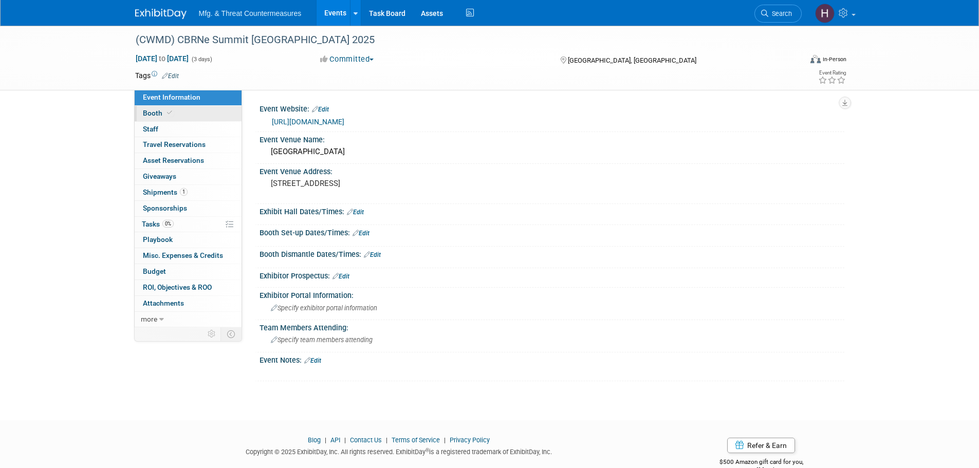
click at [151, 108] on link "Booth" at bounding box center [188, 113] width 107 height 15
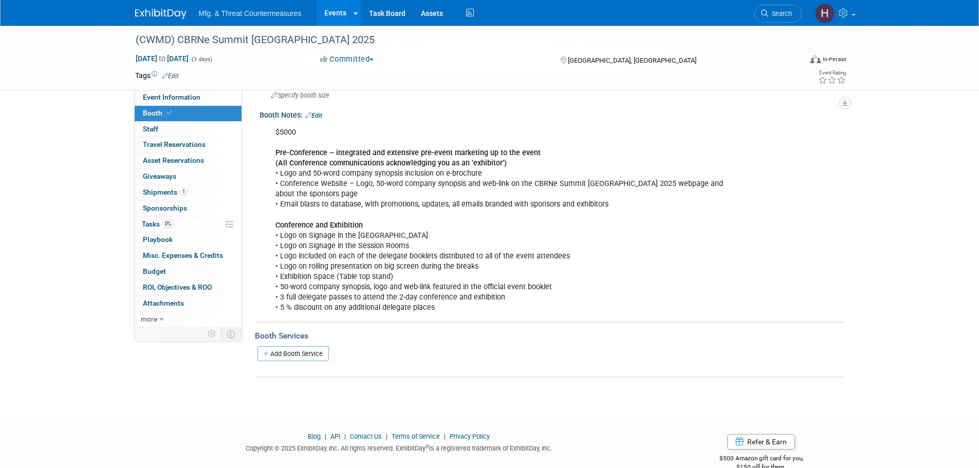
scroll to position [123, 0]
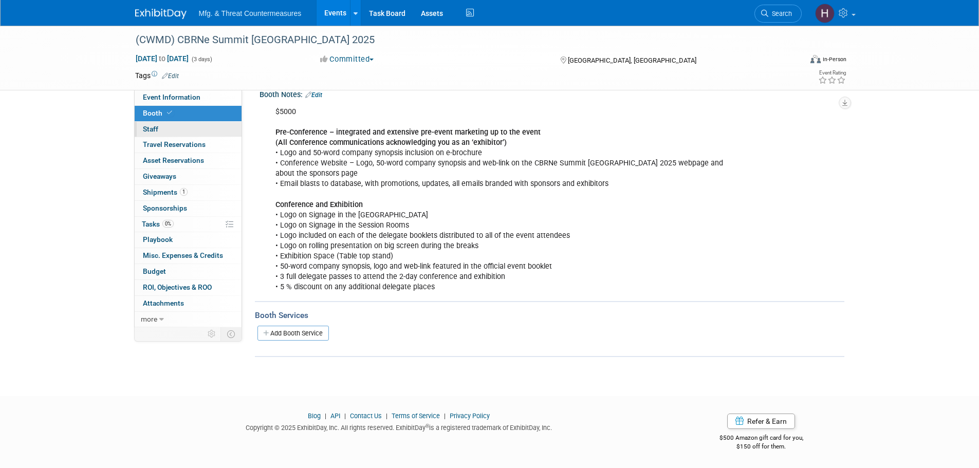
click at [192, 126] on link "0 Staff 0" at bounding box center [188, 129] width 107 height 15
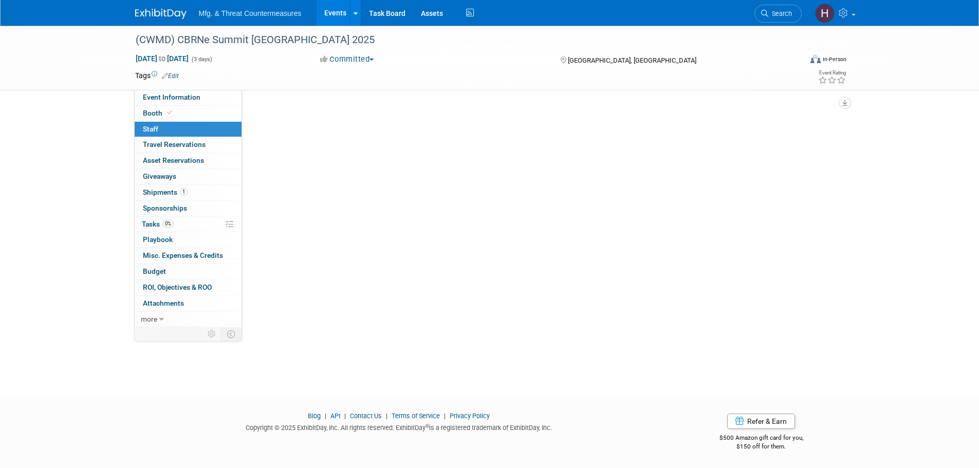
scroll to position [0, 0]
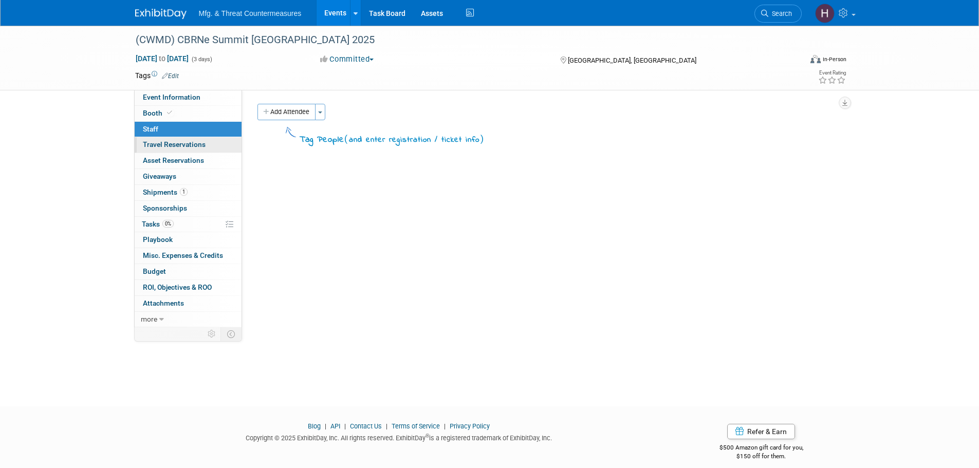
click at [181, 142] on span "Travel Reservations 0" at bounding box center [174, 144] width 63 height 8
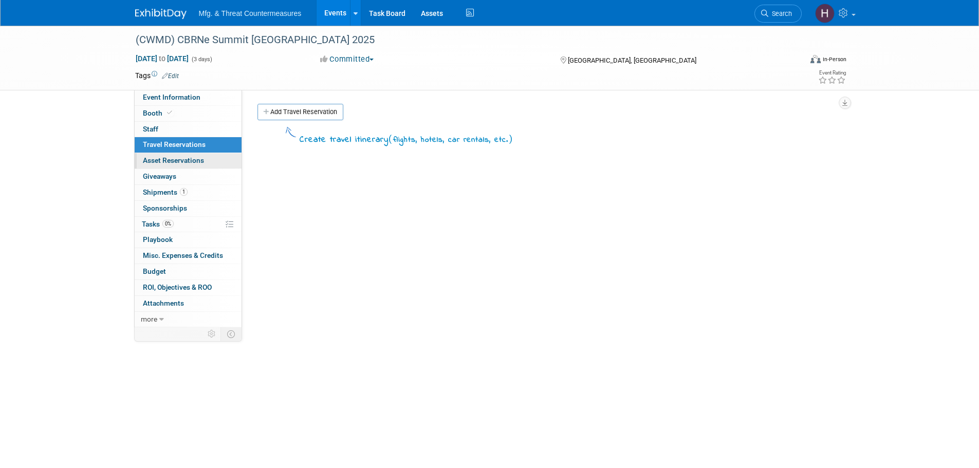
click at [173, 160] on span "Asset Reservations 0" at bounding box center [173, 160] width 61 height 8
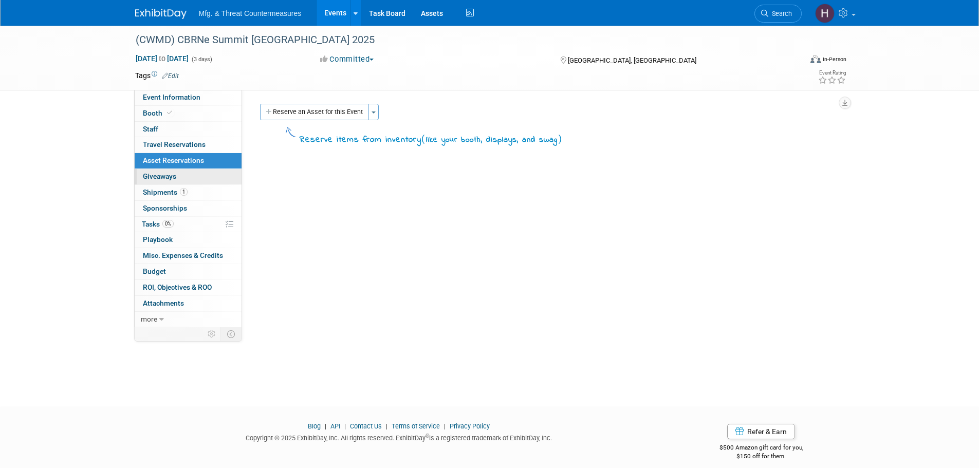
click at [157, 180] on span "Giveaways 0" at bounding box center [159, 176] width 33 height 8
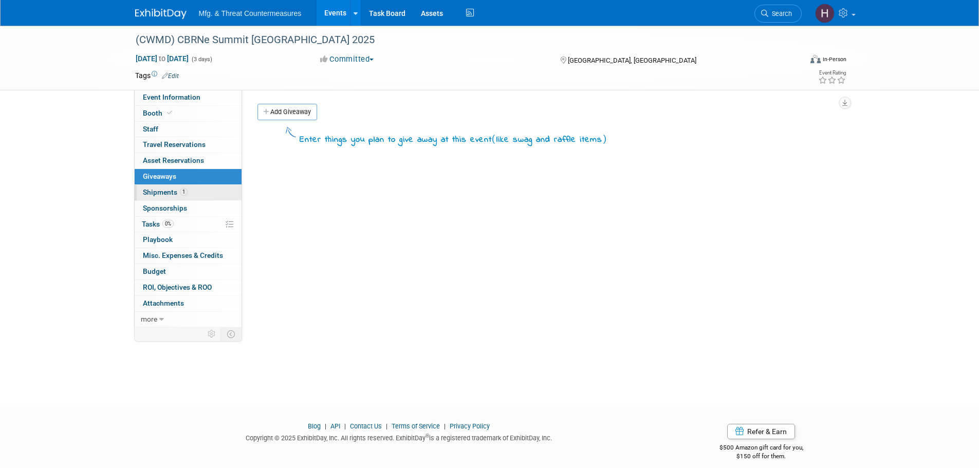
click at [149, 197] on link "1 Shipments 1" at bounding box center [188, 192] width 107 height 15
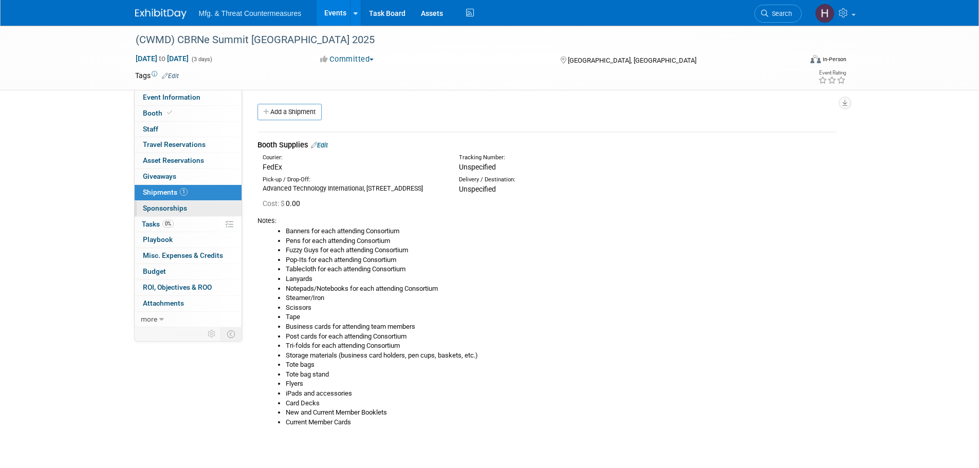
click at [145, 213] on link "0 Sponsorships 0" at bounding box center [188, 208] width 107 height 15
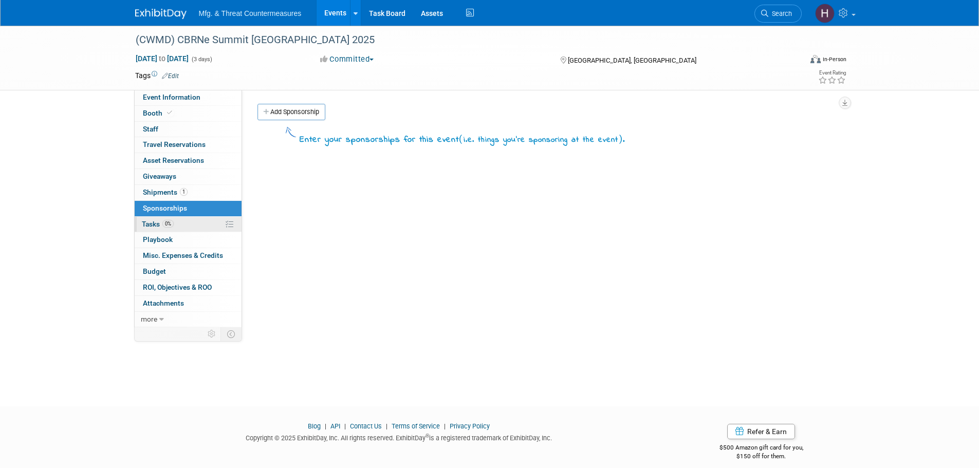
click at [148, 224] on span "Tasks 0%" at bounding box center [158, 224] width 32 height 8
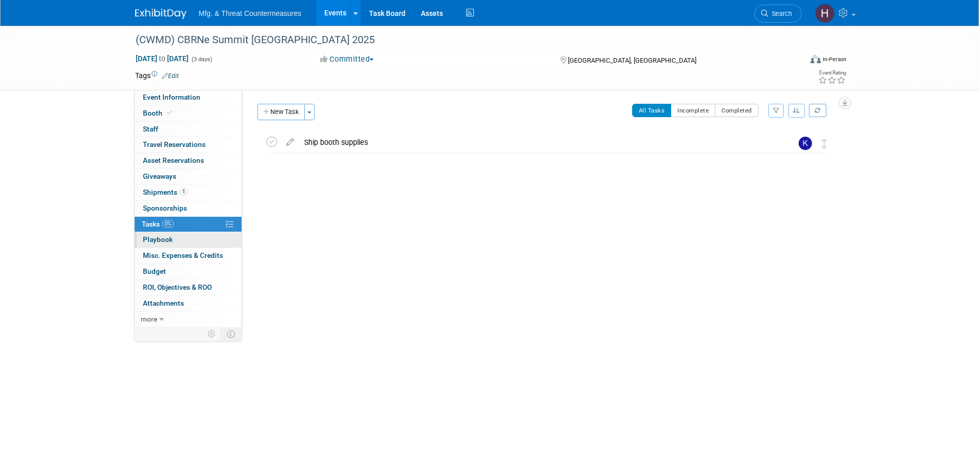
click at [144, 234] on link "0 Playbook 0" at bounding box center [188, 239] width 107 height 15
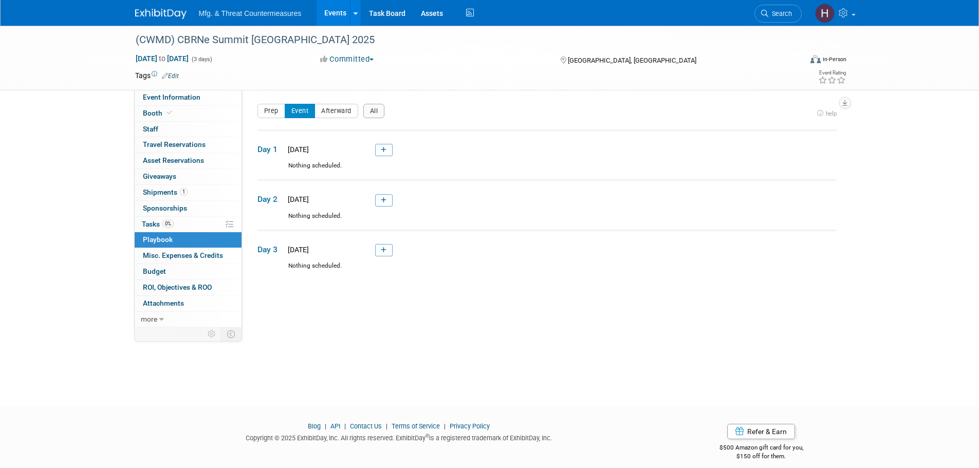
click at [145, 246] on link "0 Playbook 0" at bounding box center [188, 239] width 107 height 15
click at [146, 259] on span "Misc. Expenses & Credits 0" at bounding box center [183, 255] width 80 height 8
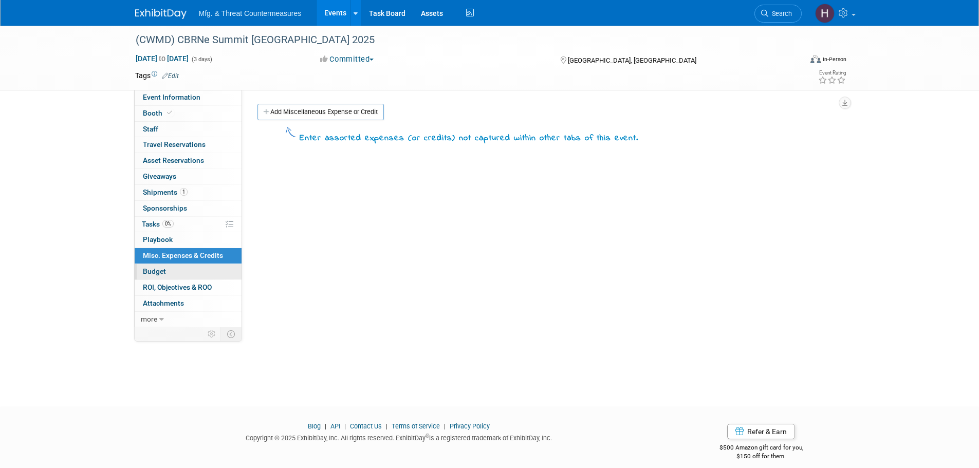
click at [149, 272] on span "Budget" at bounding box center [154, 271] width 23 height 8
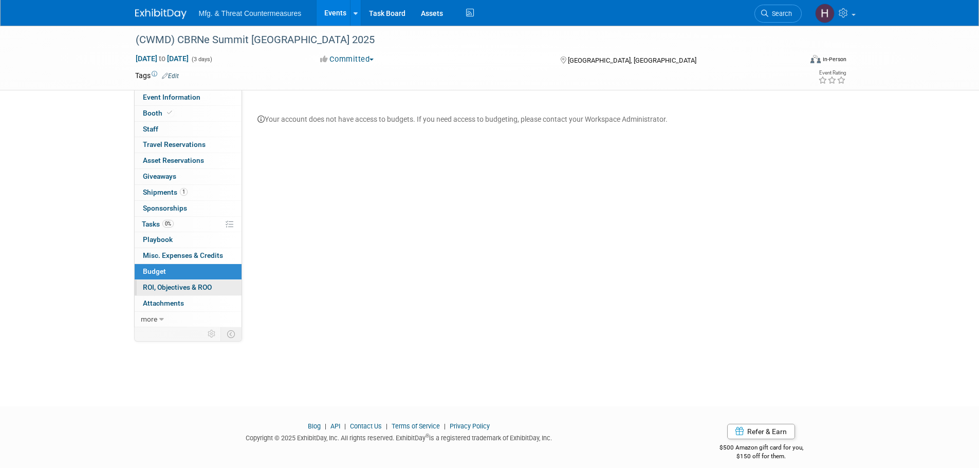
click at [161, 288] on span "ROI, Objectives & ROO 0" at bounding box center [177, 287] width 69 height 8
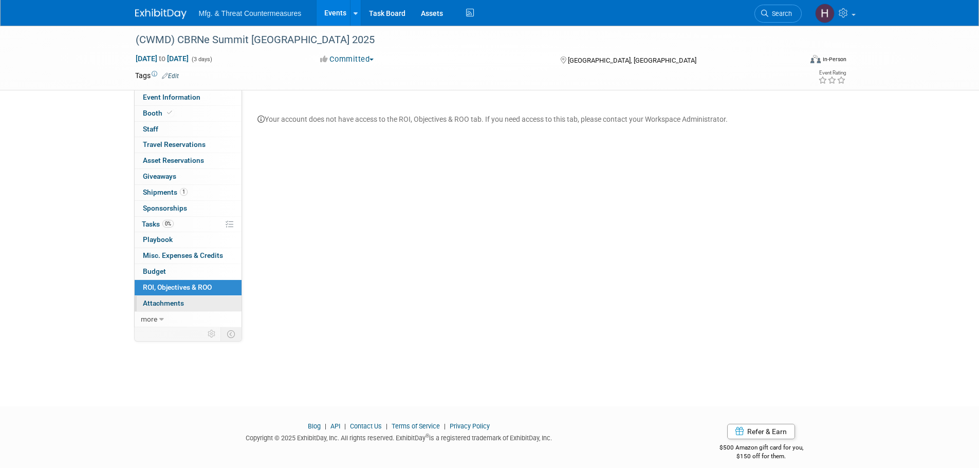
click at [159, 299] on span "Attachments 0" at bounding box center [163, 303] width 41 height 8
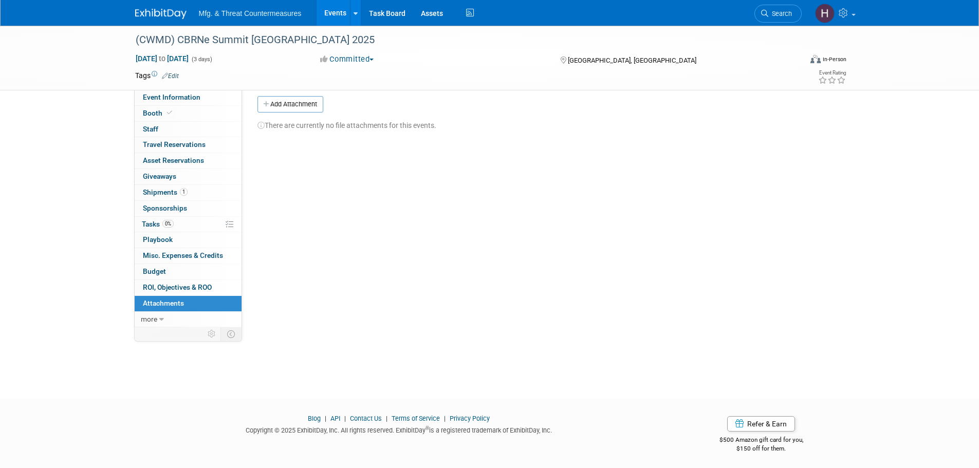
scroll to position [10, 0]
